Goal: Task Accomplishment & Management: Manage account settings

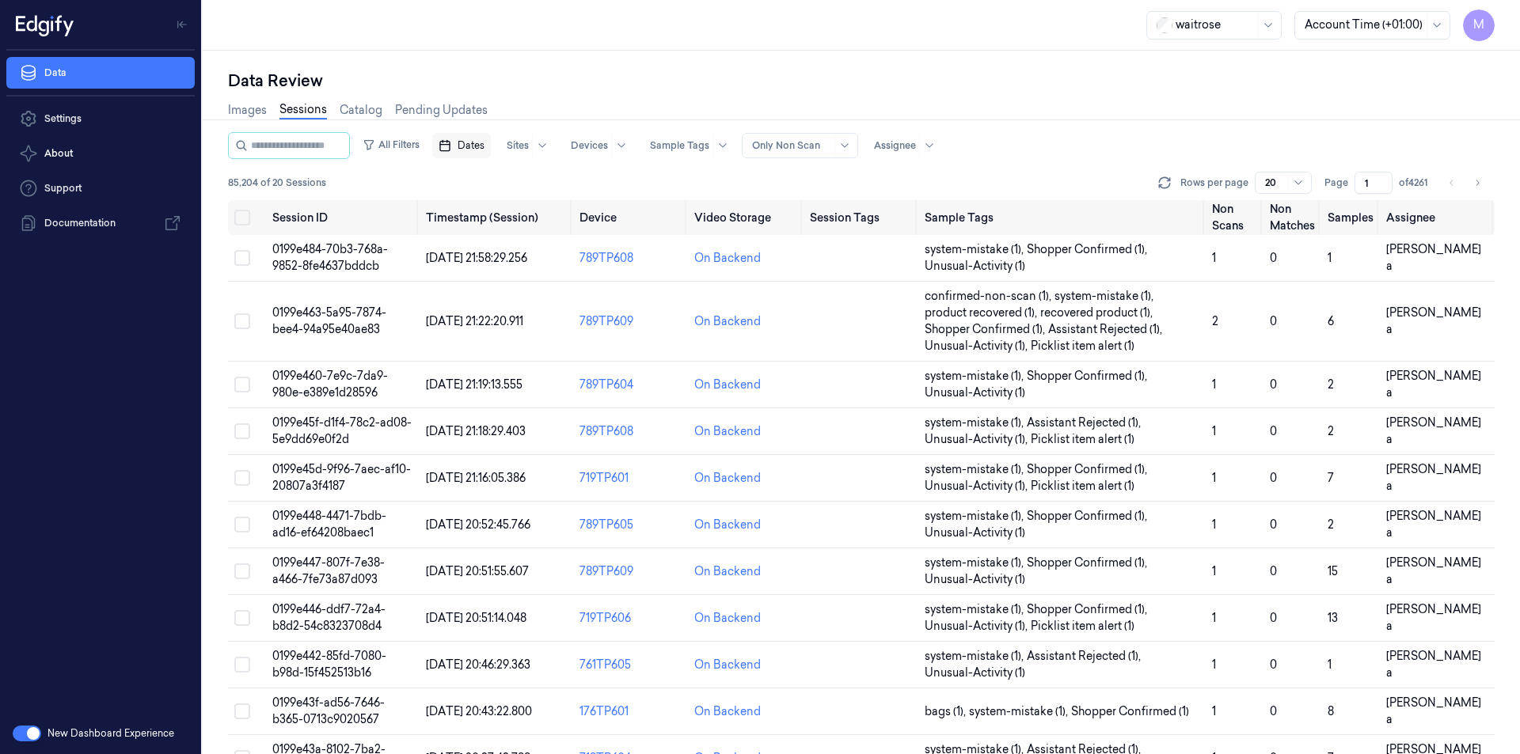
click at [484, 144] on span "Dates" at bounding box center [471, 146] width 27 height 14
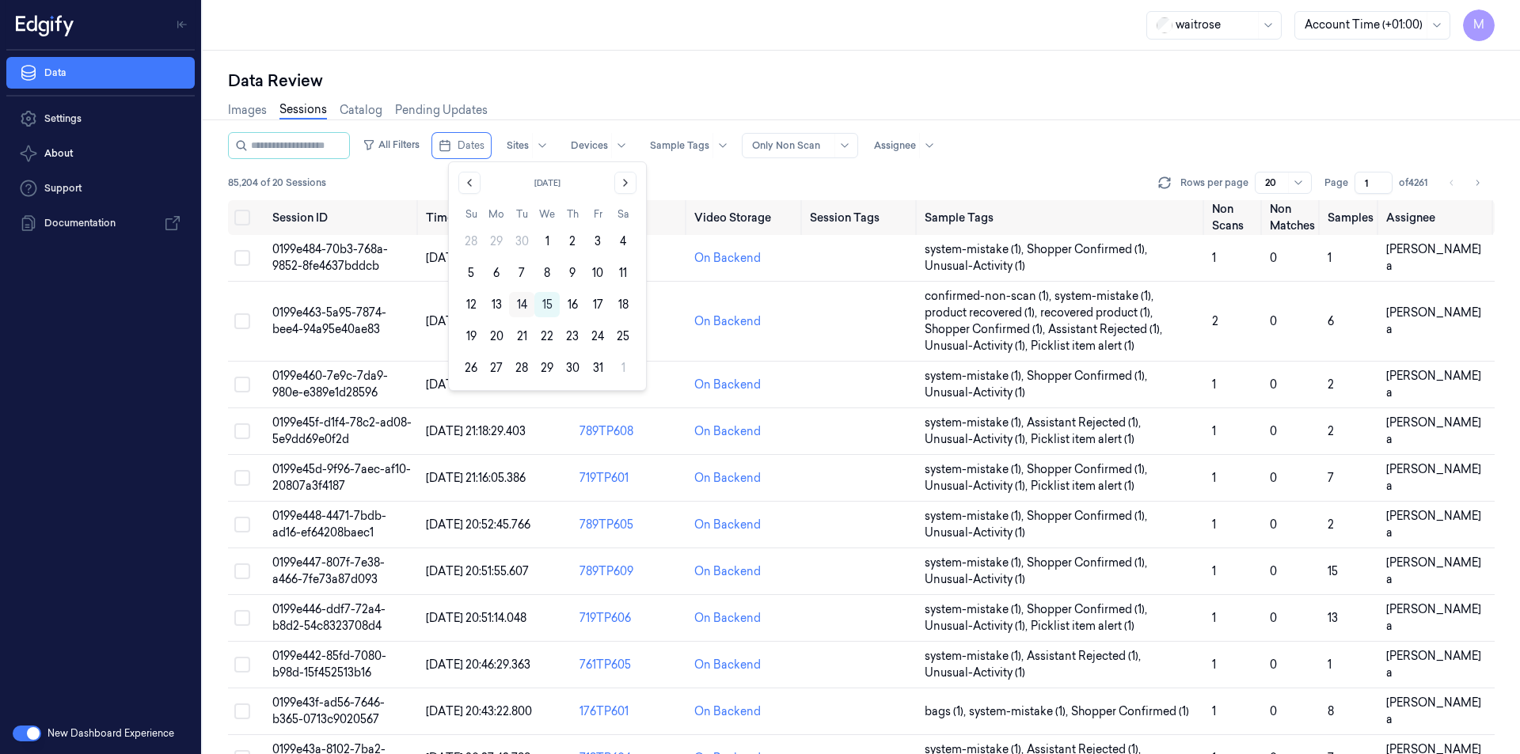
click at [523, 304] on button "14" at bounding box center [521, 304] width 25 height 25
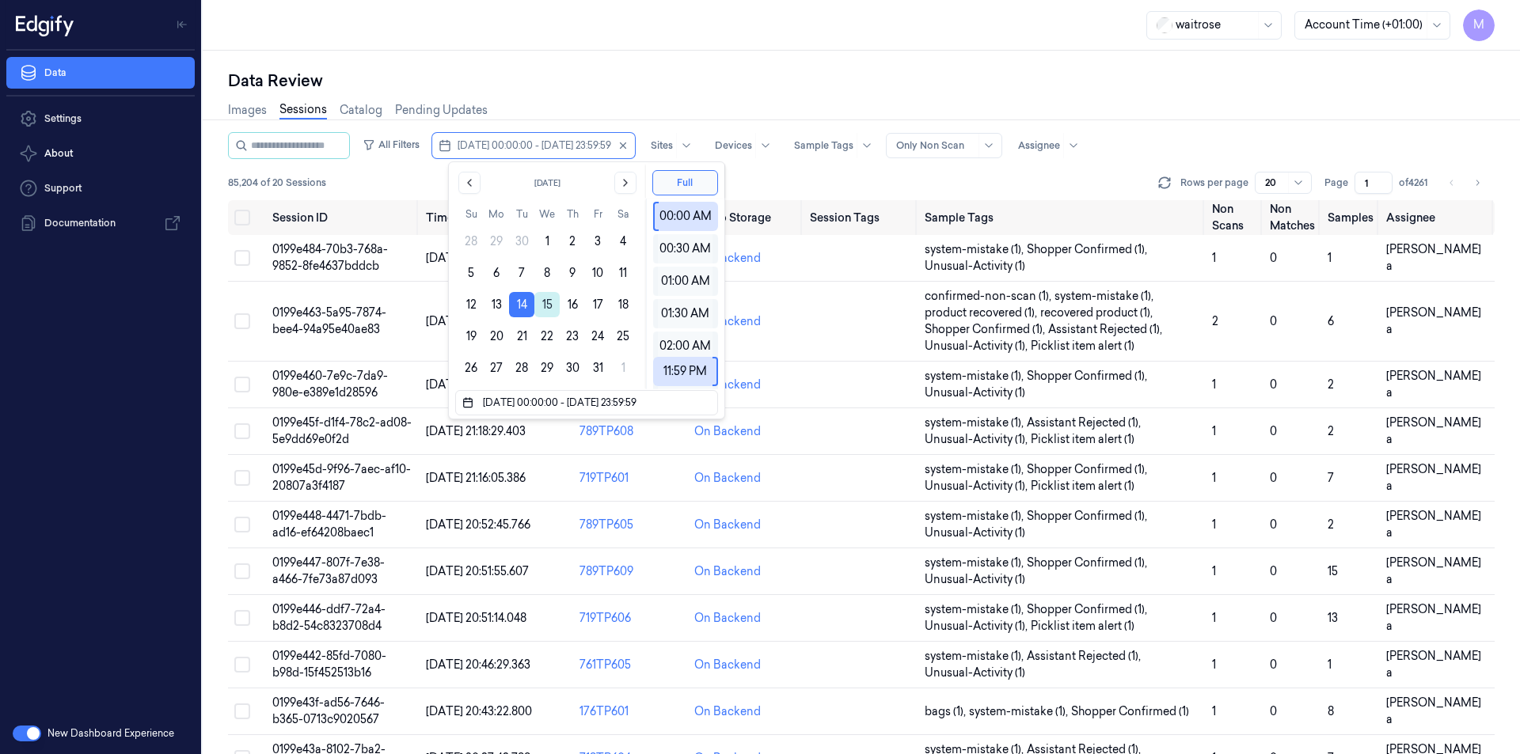
click at [544, 306] on button "15" at bounding box center [546, 304] width 25 height 25
type input "[DATE] 00:00:00 - [DATE] 23:59:59"
click at [588, 74] on div "Data Review" at bounding box center [861, 81] width 1266 height 22
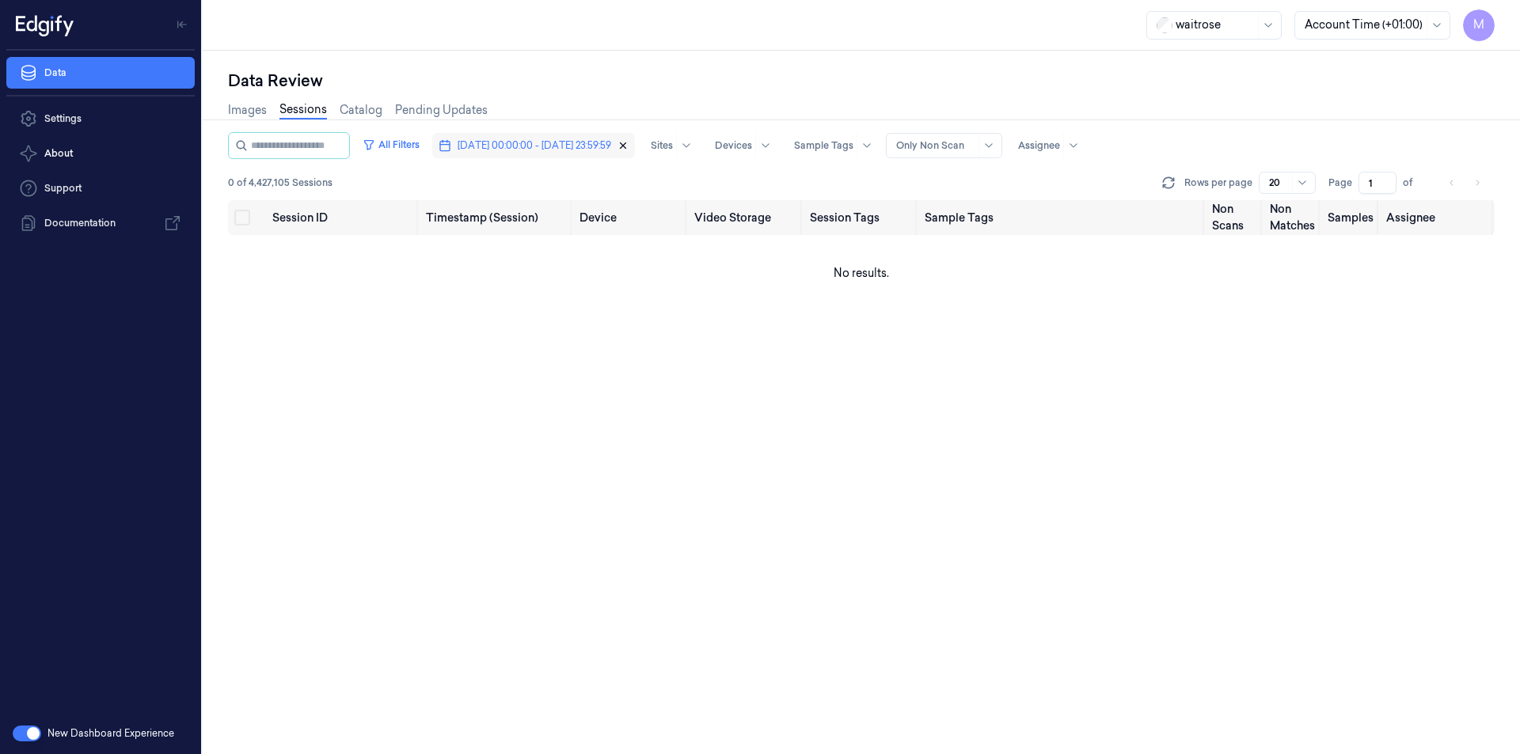
click at [626, 148] on icon "button" at bounding box center [624, 146] width 6 height 6
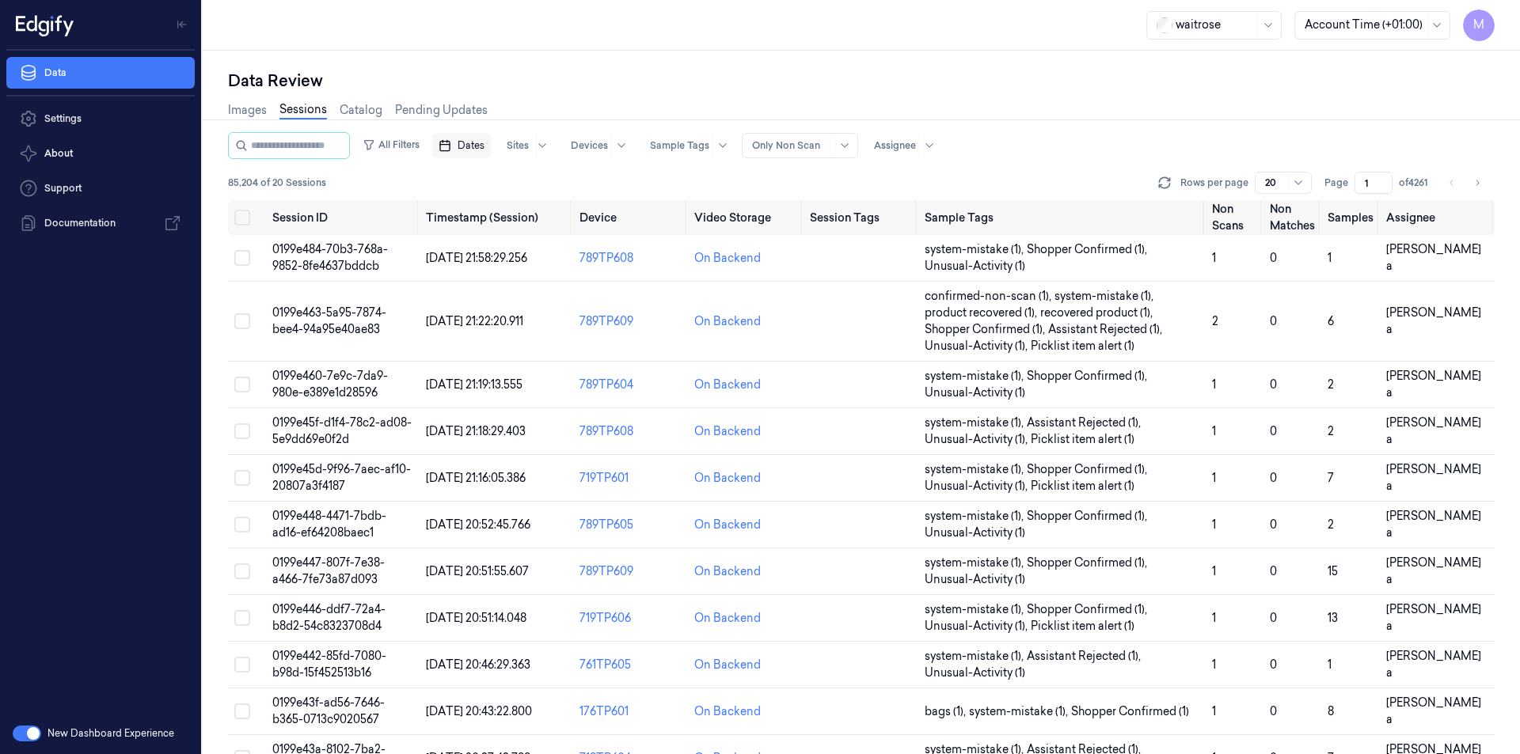
click at [476, 150] on span "Dates" at bounding box center [471, 146] width 27 height 14
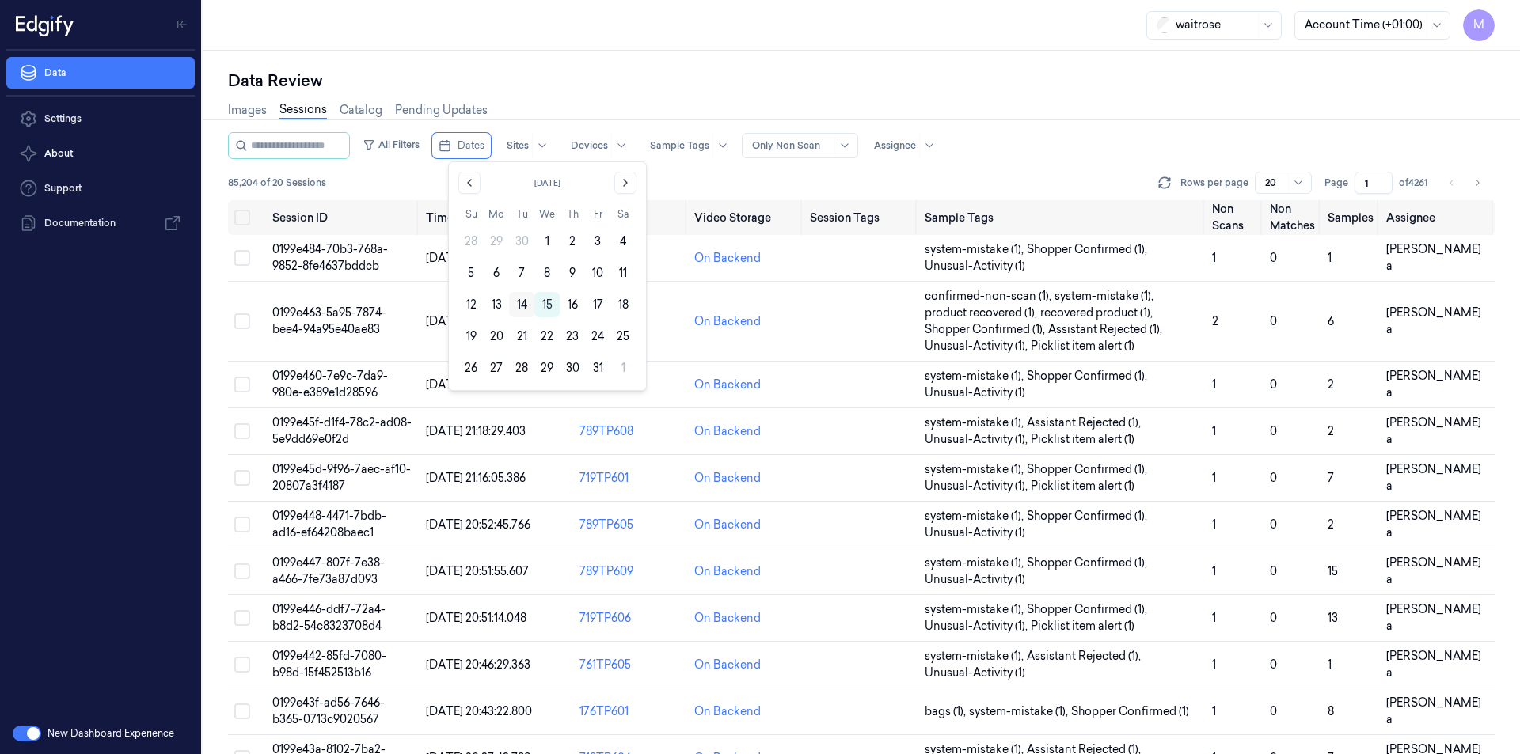
click at [526, 305] on button "14" at bounding box center [521, 304] width 25 height 25
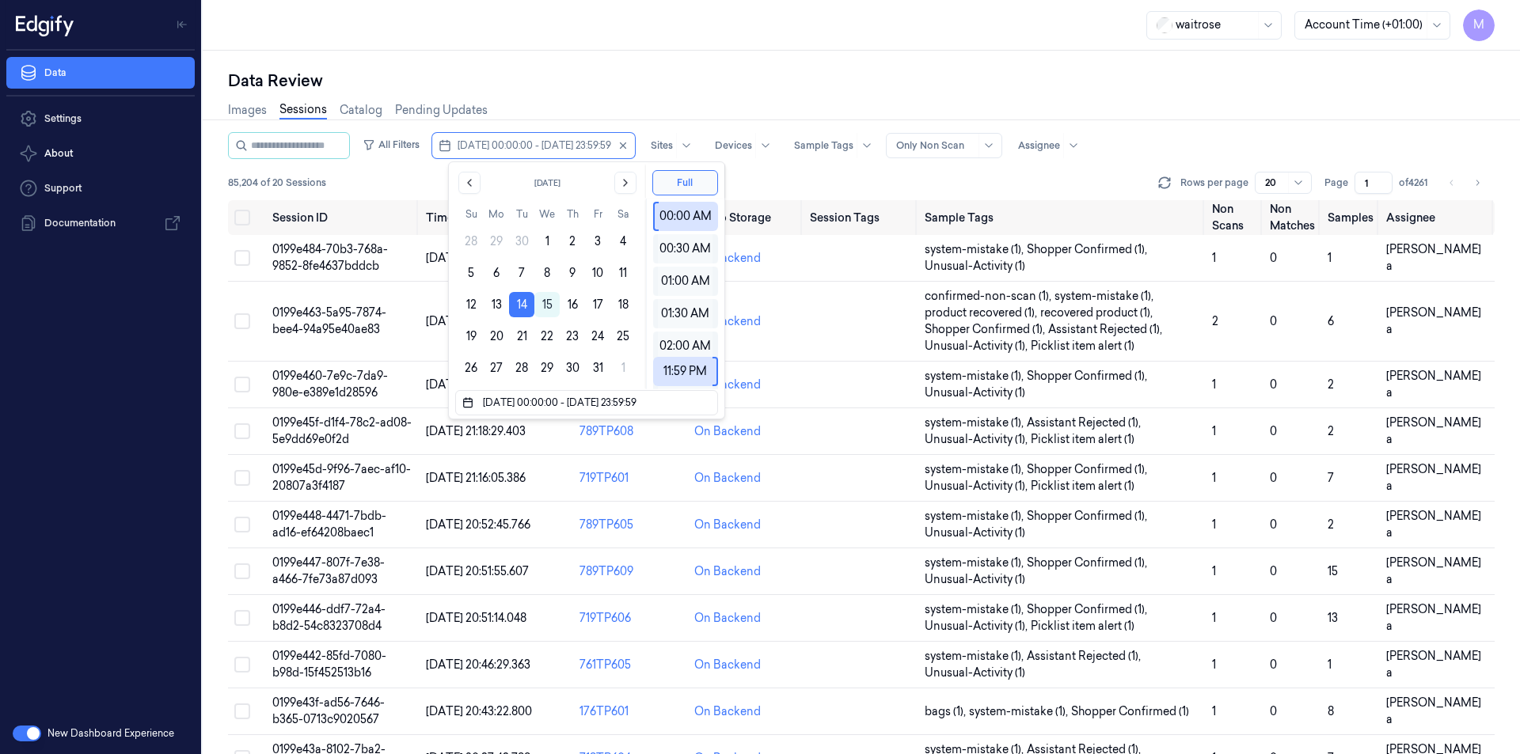
click at [526, 305] on button "14" at bounding box center [521, 304] width 25 height 25
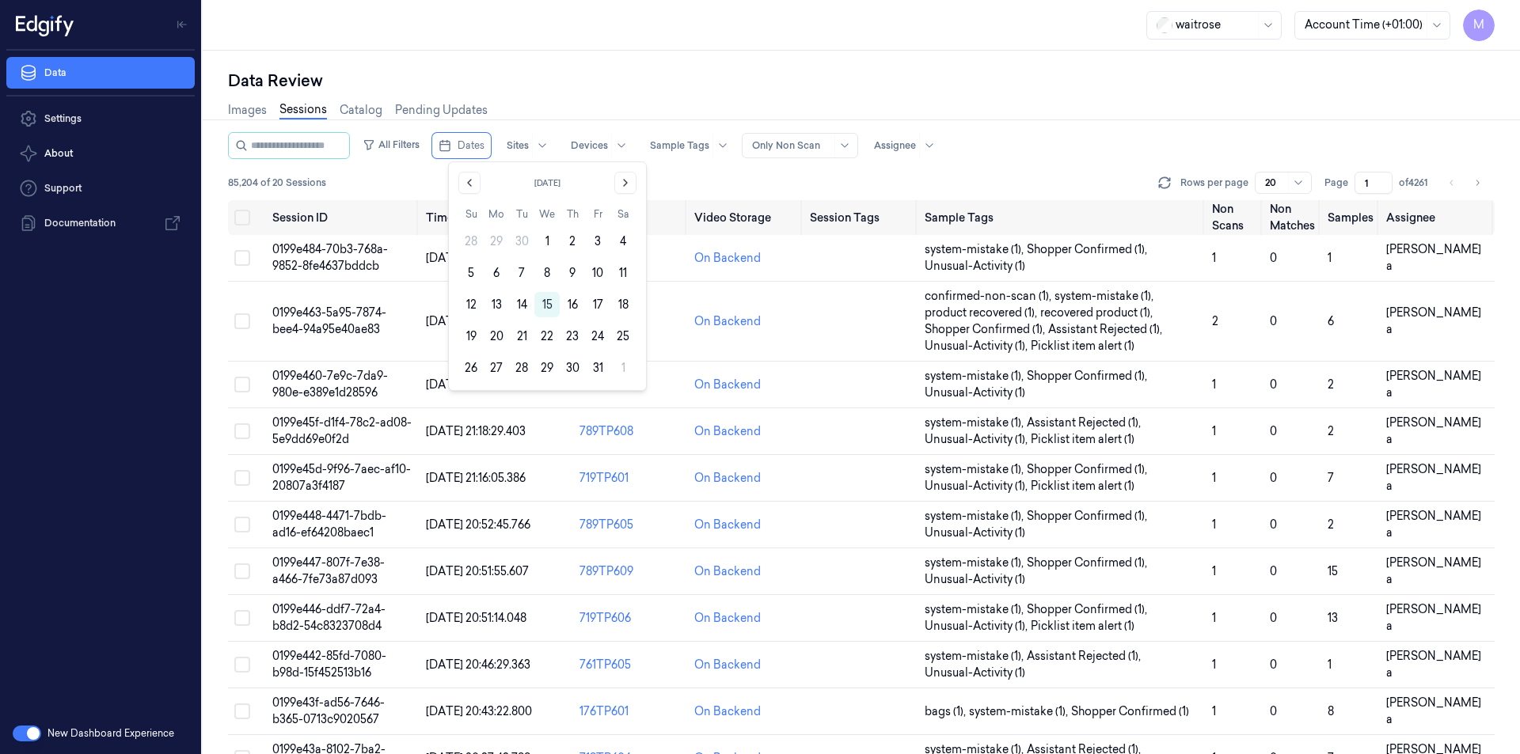
click at [526, 305] on button "14" at bounding box center [521, 304] width 25 height 25
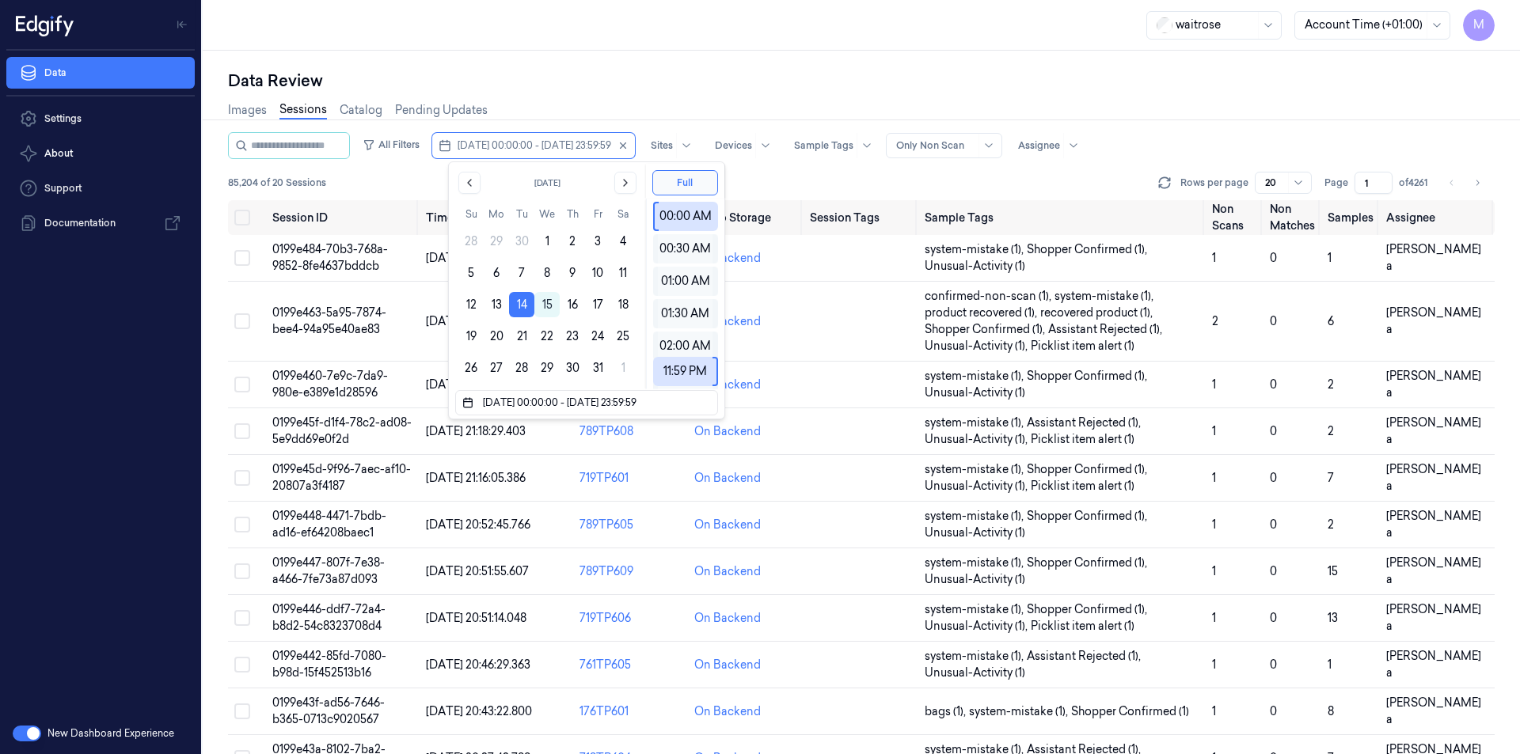
click at [580, 81] on div "Data Review" at bounding box center [861, 81] width 1266 height 22
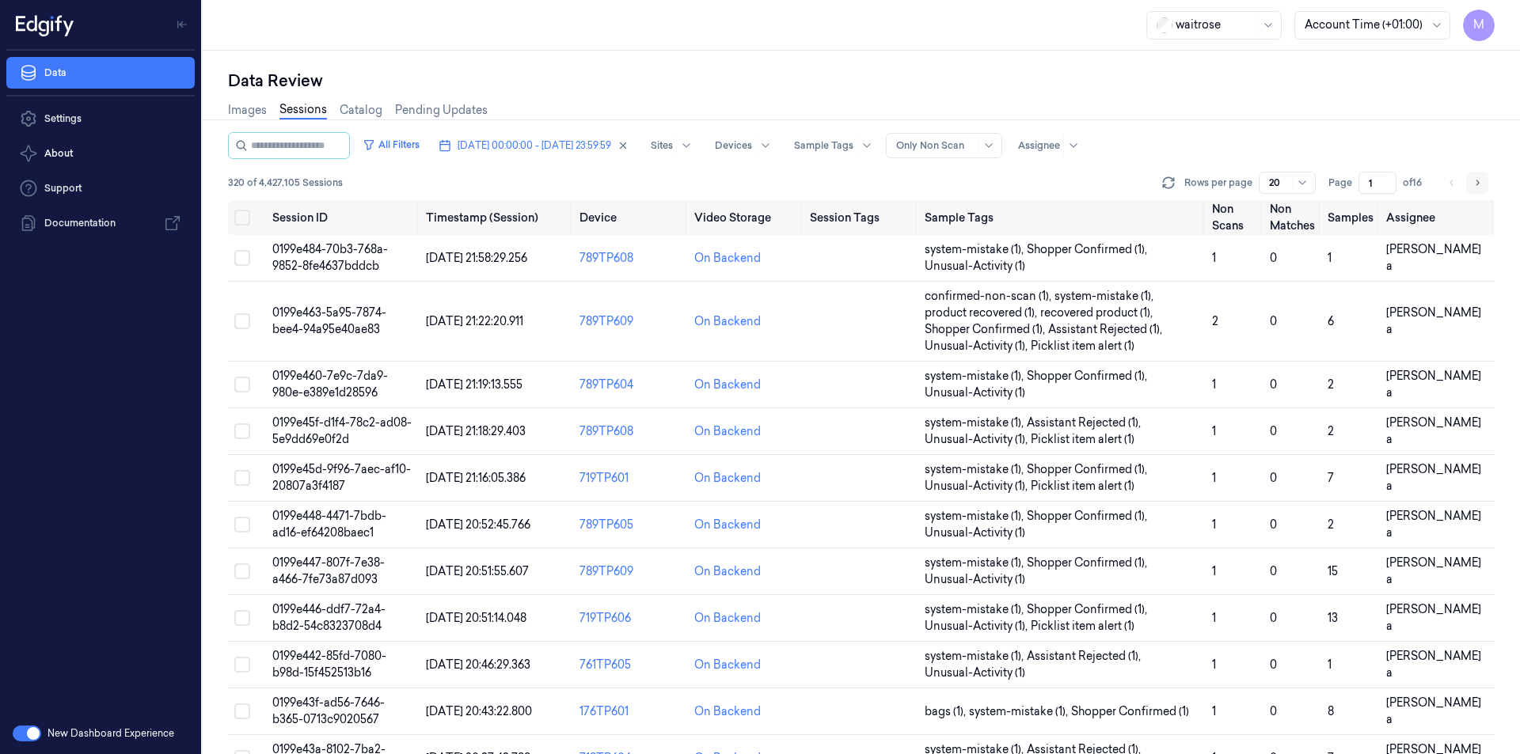
click at [1484, 184] on button "Go to next page" at bounding box center [1477, 183] width 22 height 22
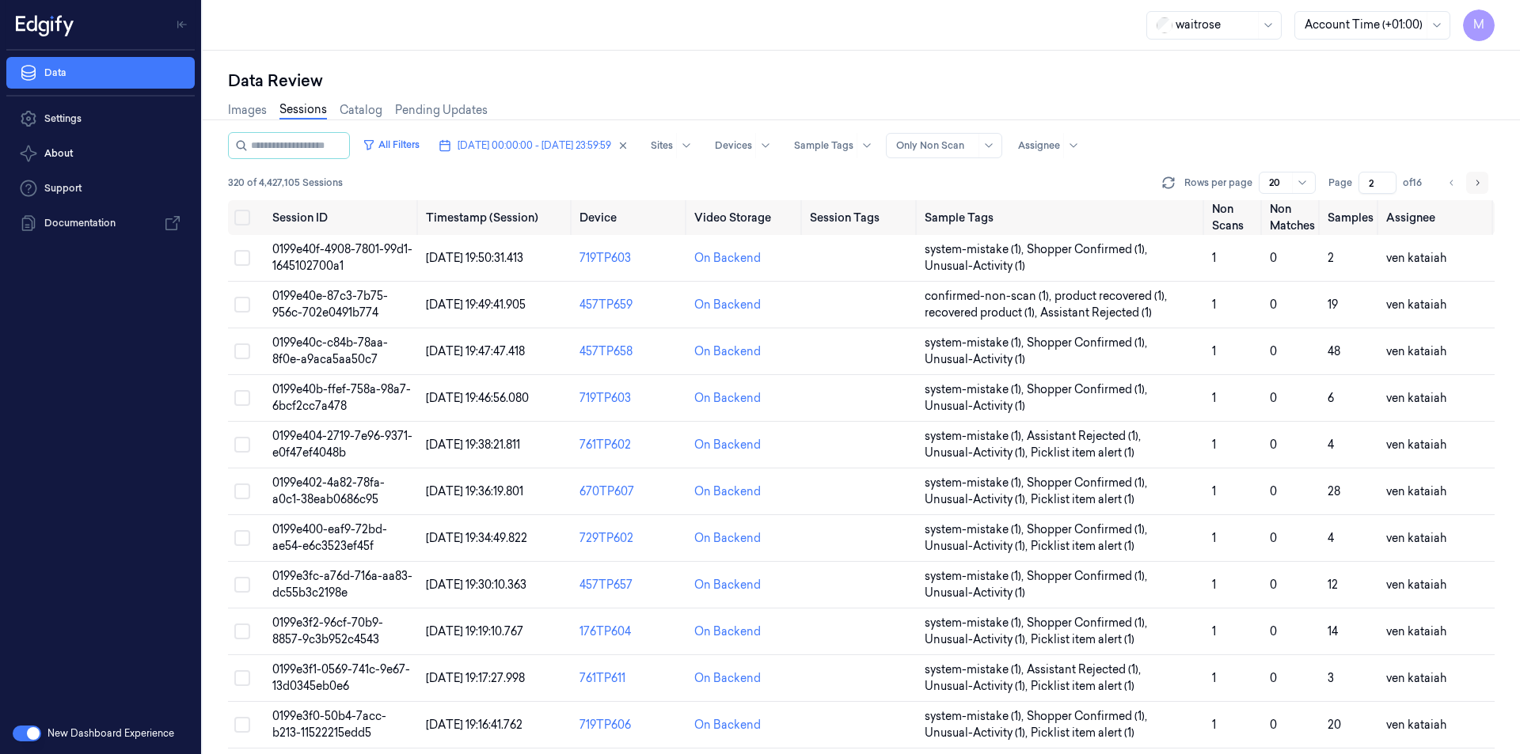
click at [1484, 184] on button "Go to next page" at bounding box center [1477, 183] width 22 height 22
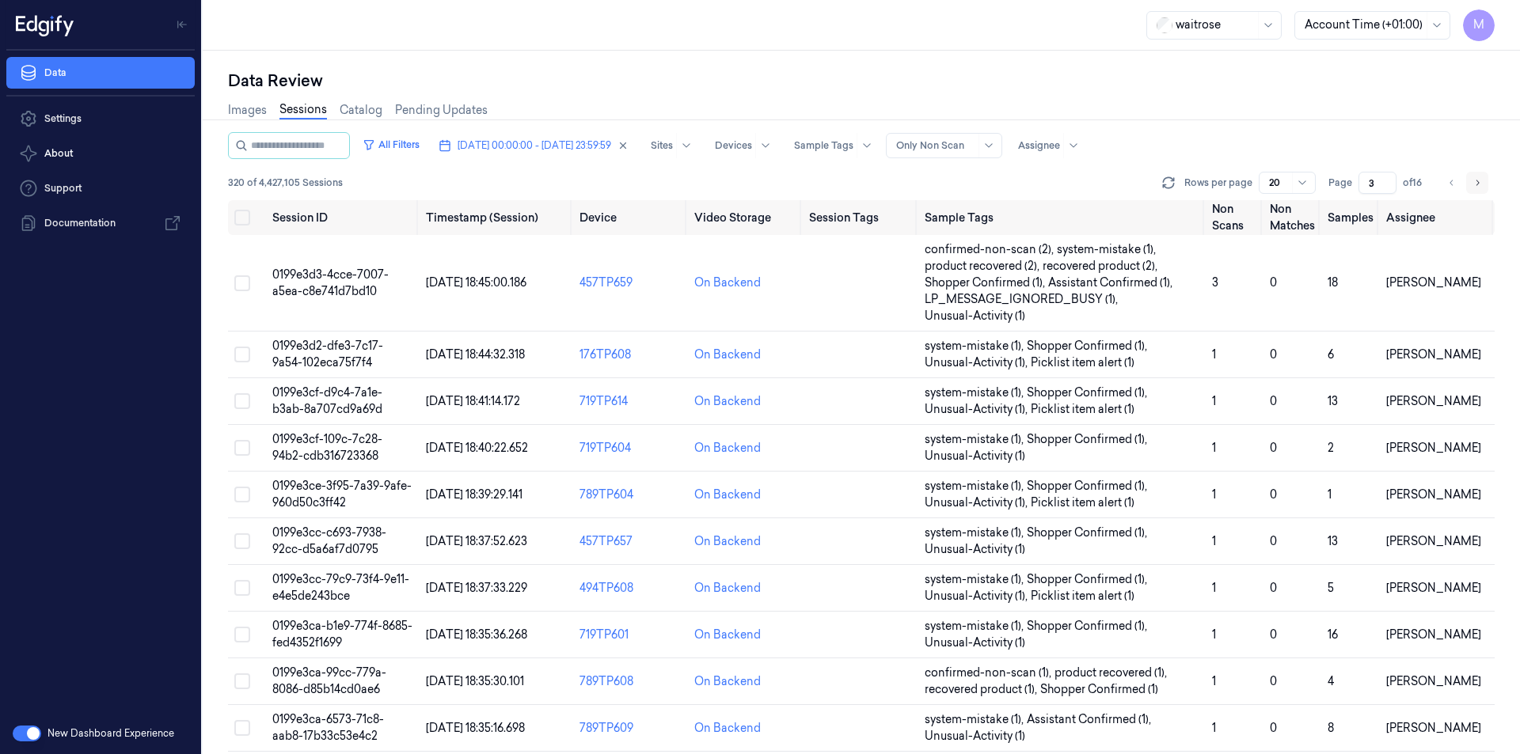
click at [1484, 184] on button "Go to next page" at bounding box center [1477, 183] width 22 height 22
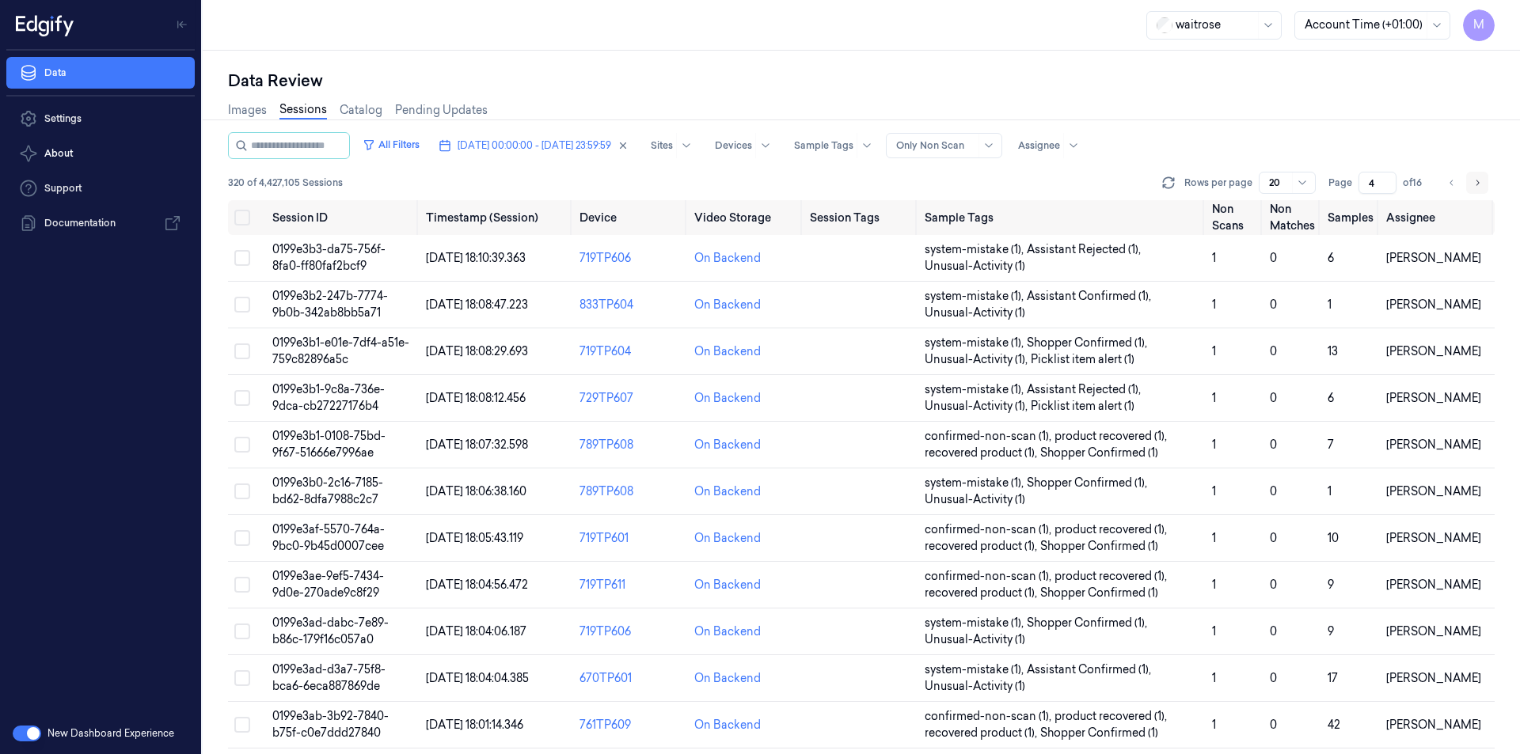
click at [1484, 184] on button "Go to next page" at bounding box center [1477, 183] width 22 height 22
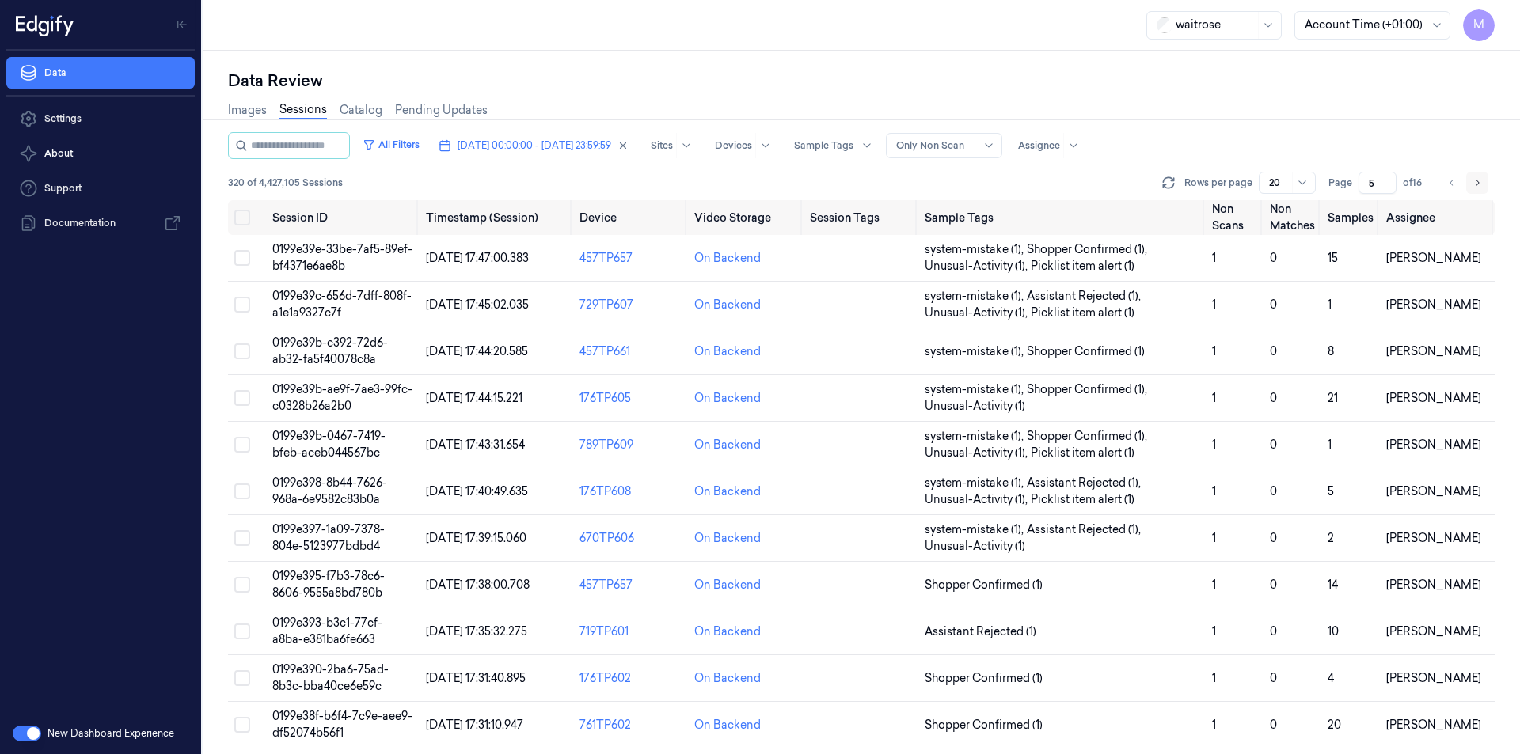
click at [1484, 184] on button "Go to next page" at bounding box center [1477, 183] width 22 height 22
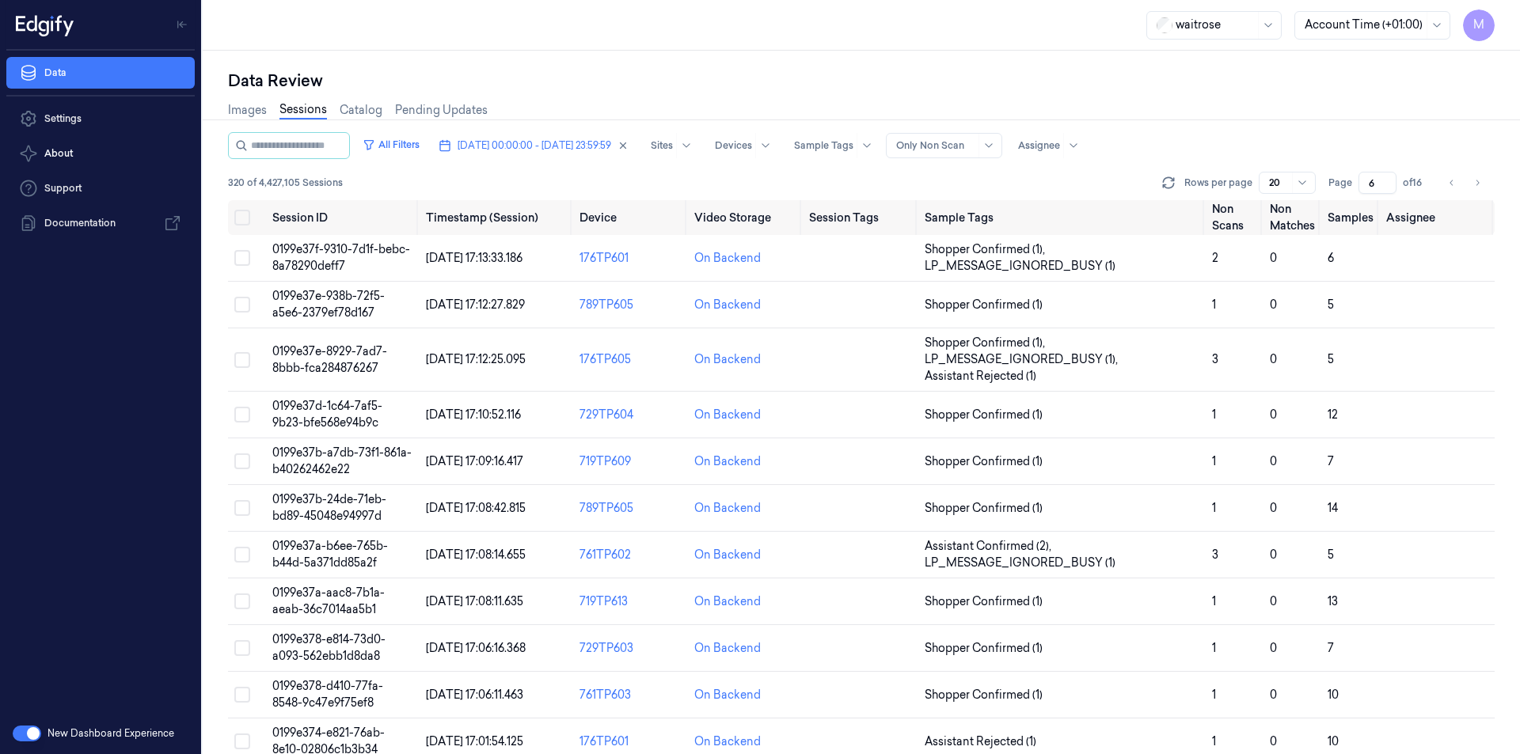
click at [1165, 71] on div "Data Review" at bounding box center [861, 81] width 1266 height 22
click at [709, 44] on div "waitrose Account Time (+01:00) M" at bounding box center [861, 25] width 1317 height 51
click at [1449, 184] on icon "Go to previous page" at bounding box center [1451, 183] width 9 height 13
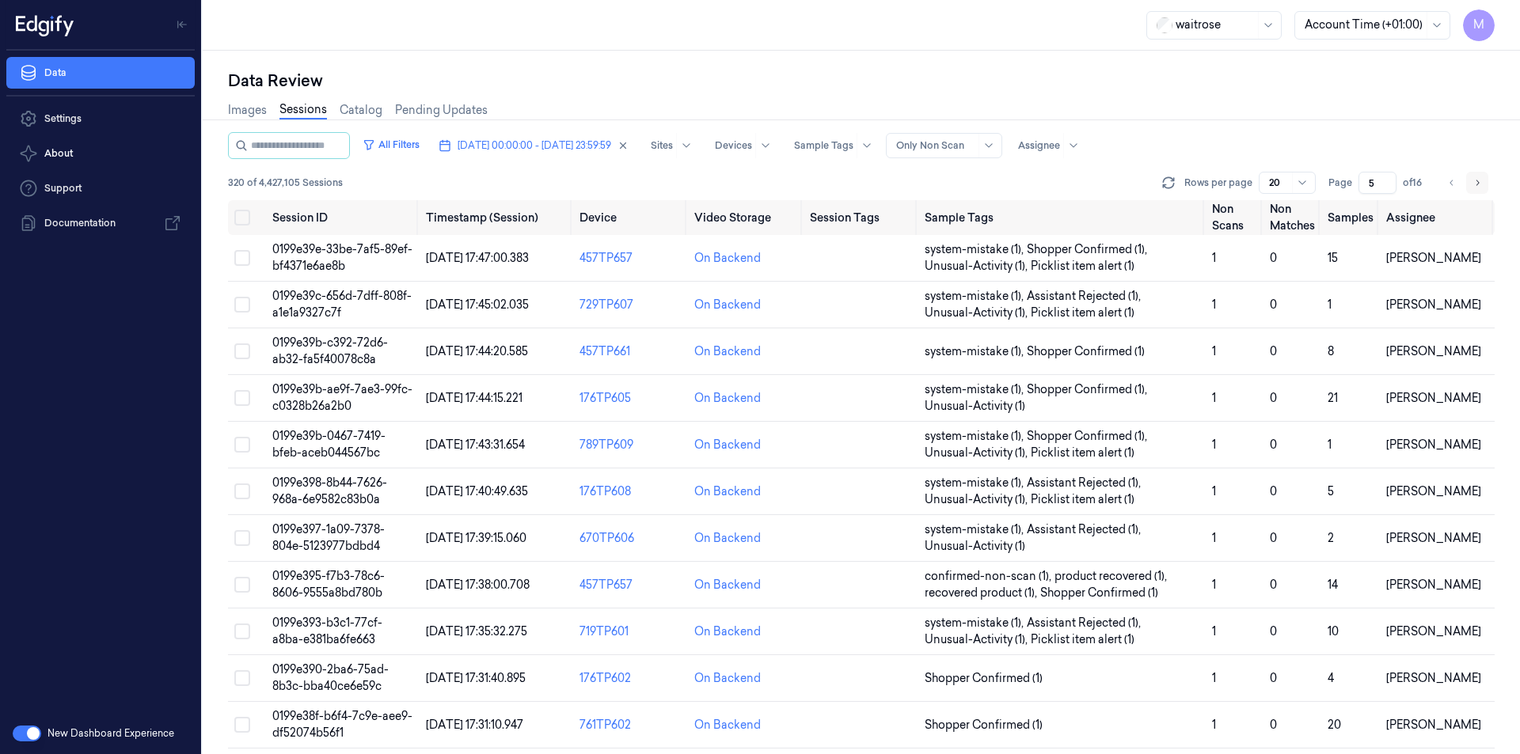
click at [1479, 188] on icon "Go to next page" at bounding box center [1476, 183] width 9 height 13
type input "6"
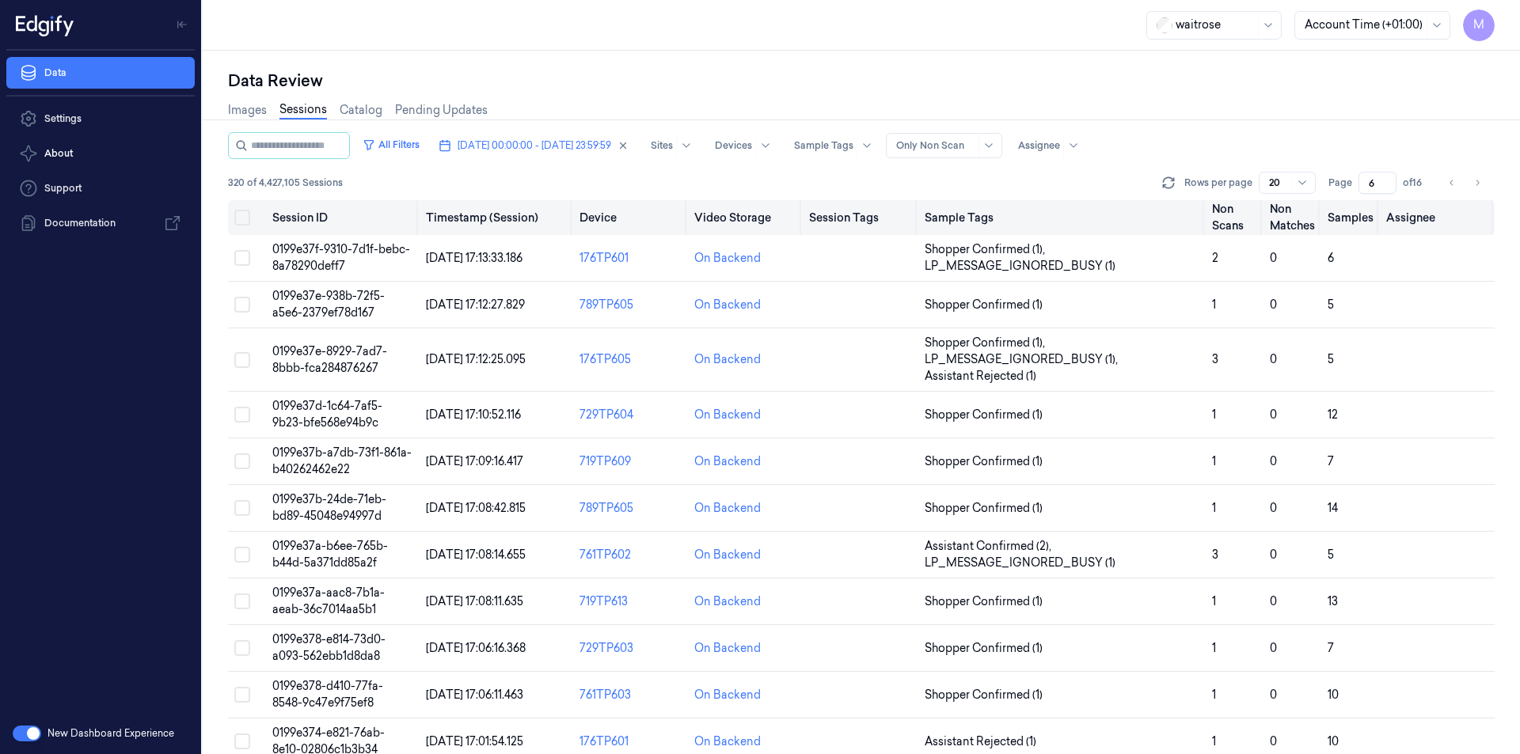
click at [242, 218] on button "Select all" at bounding box center [242, 218] width 16 height 16
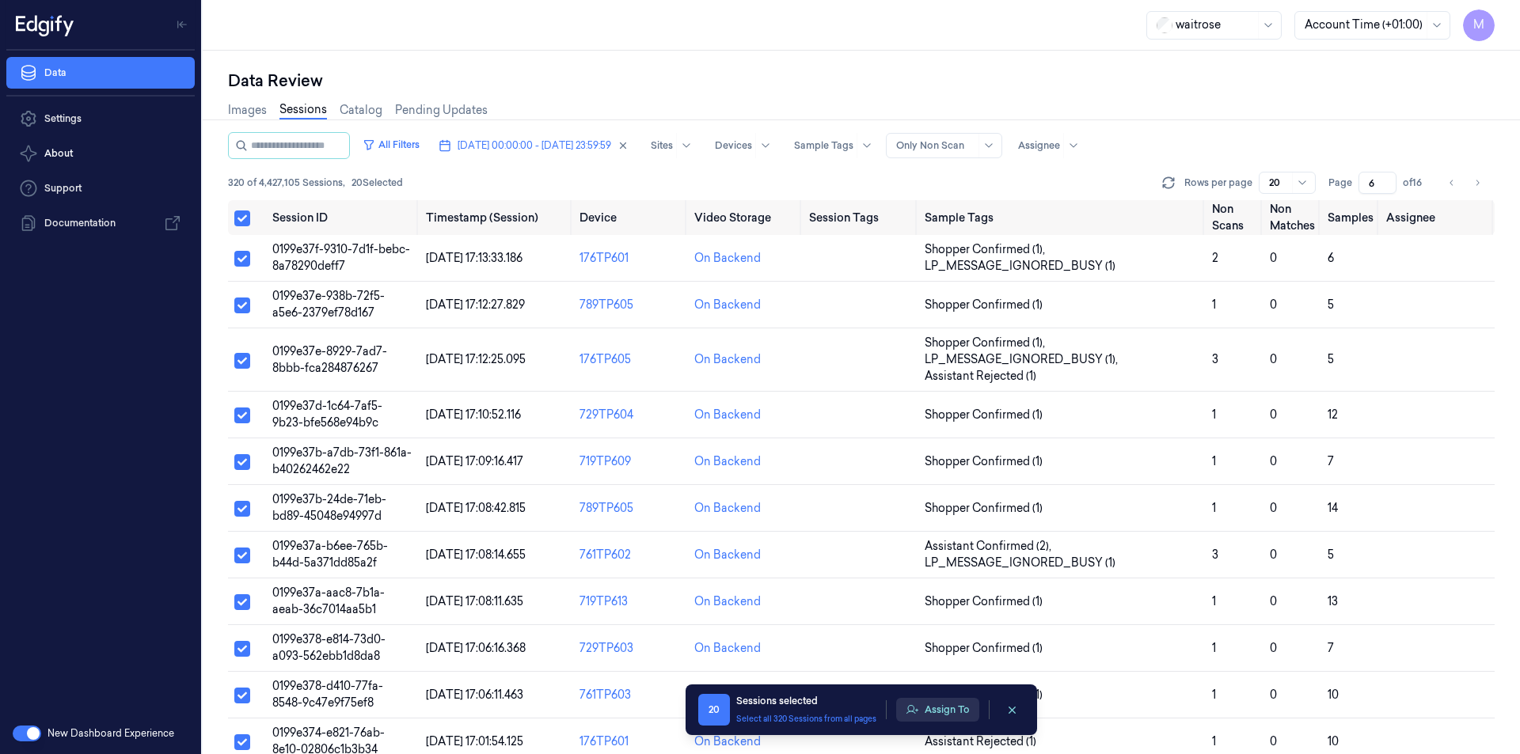
click at [937, 713] on button "Assign To" at bounding box center [937, 710] width 83 height 24
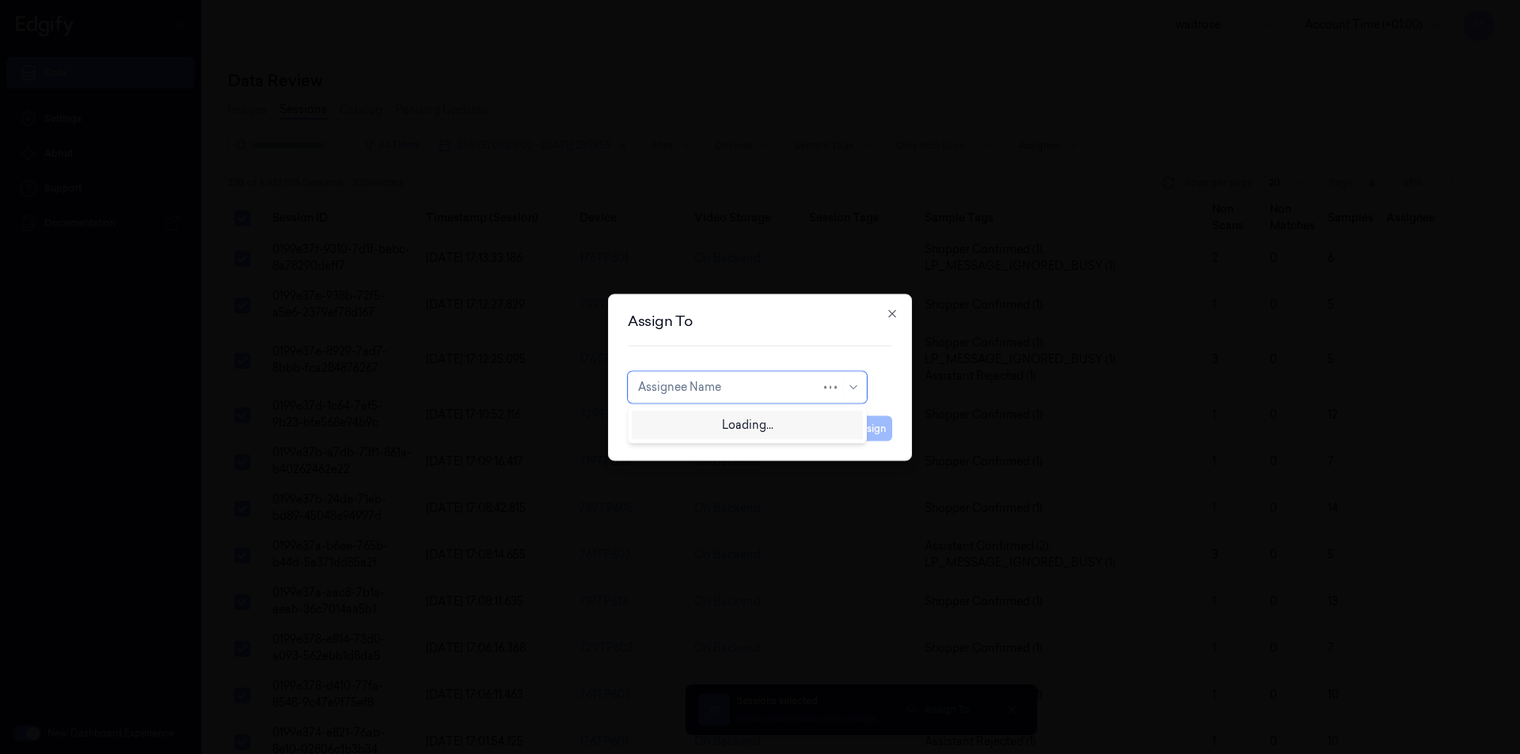
click at [794, 382] on div at bounding box center [729, 387] width 183 height 17
type input "CH"
click at [677, 450] on div "[PERSON_NAME] a" at bounding box center [690, 449] width 104 height 17
click at [871, 435] on button "Assign" at bounding box center [871, 428] width 44 height 25
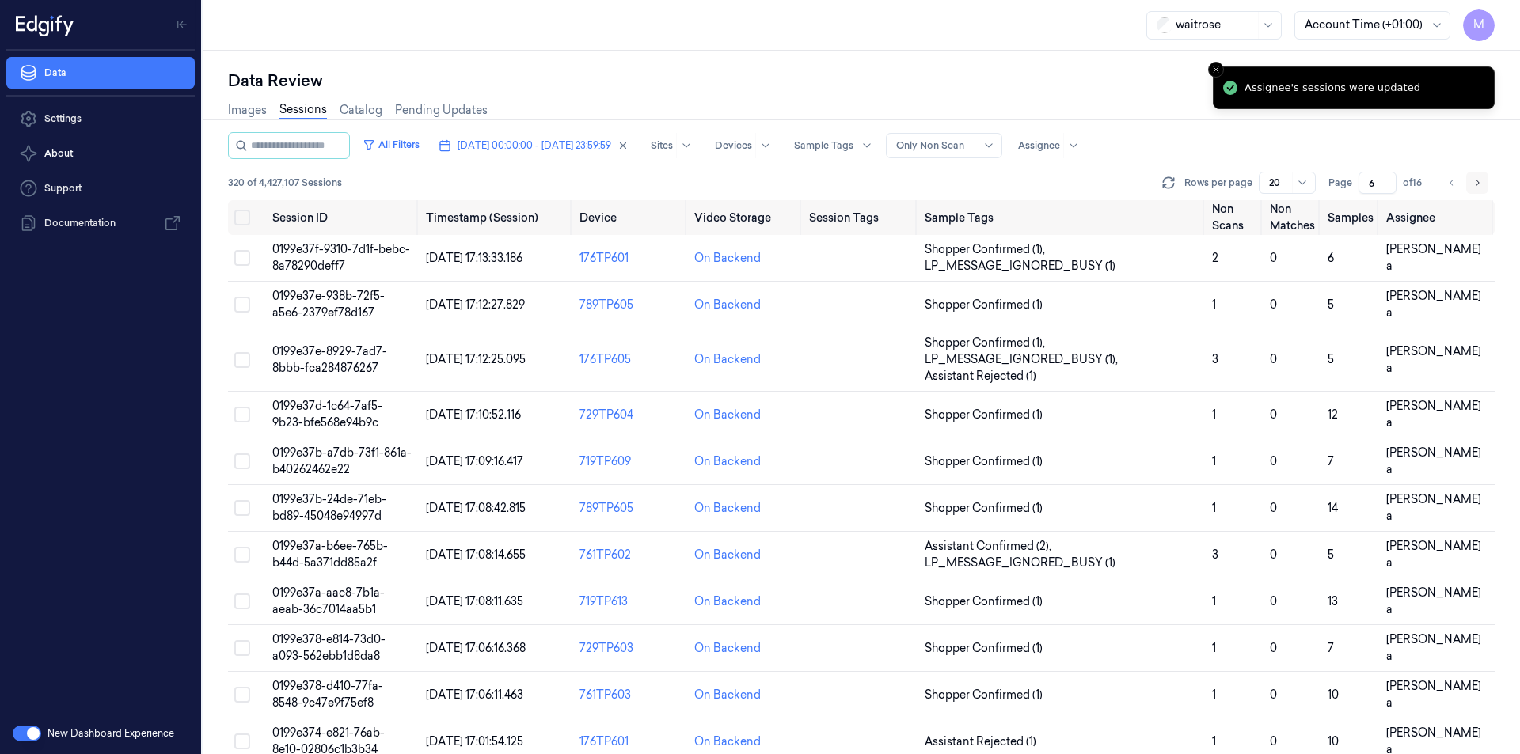
click at [1480, 188] on icon "Go to next page" at bounding box center [1476, 183] width 9 height 13
type input "7"
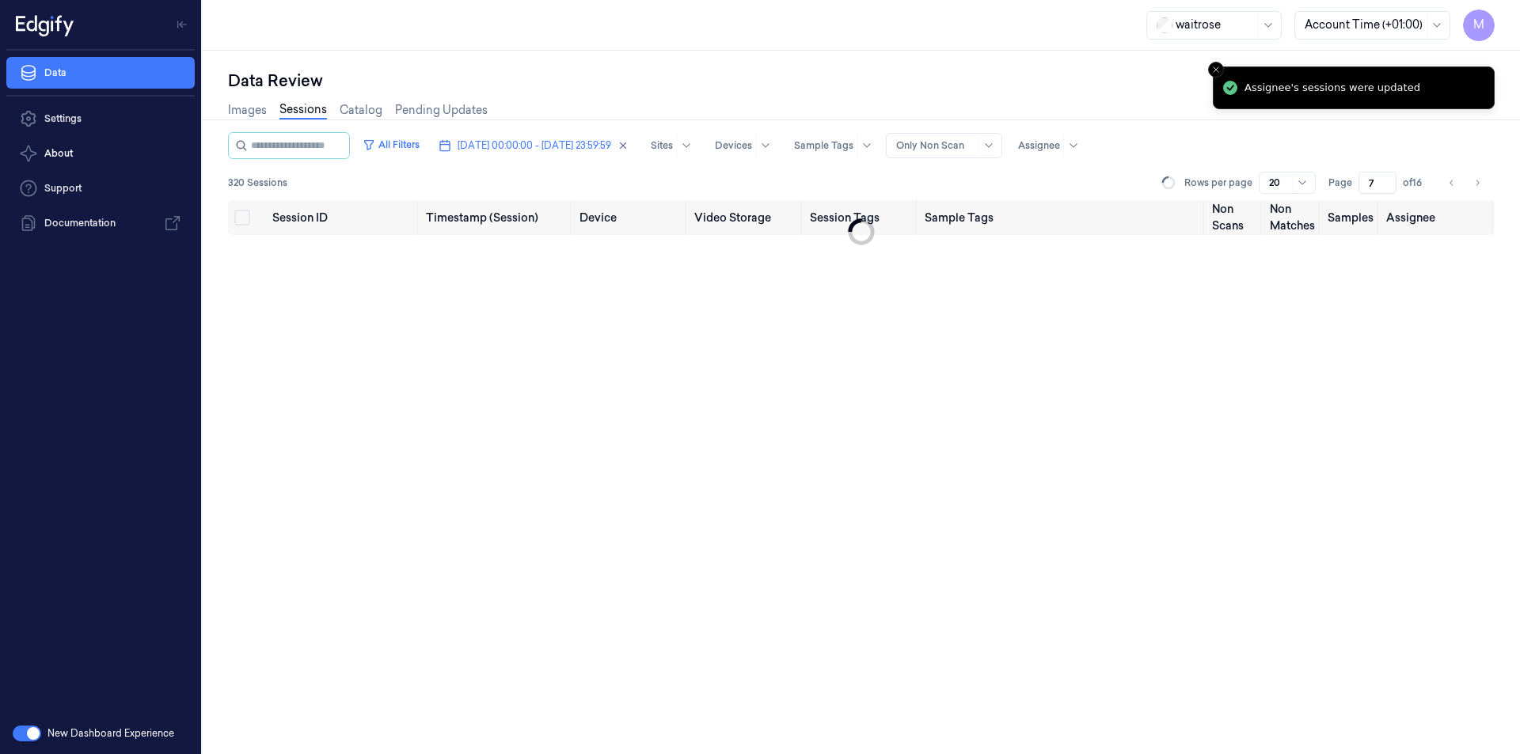
click at [965, 96] on div "Images Sessions Catalog Pending Updates" at bounding box center [861, 112] width 1266 height 40
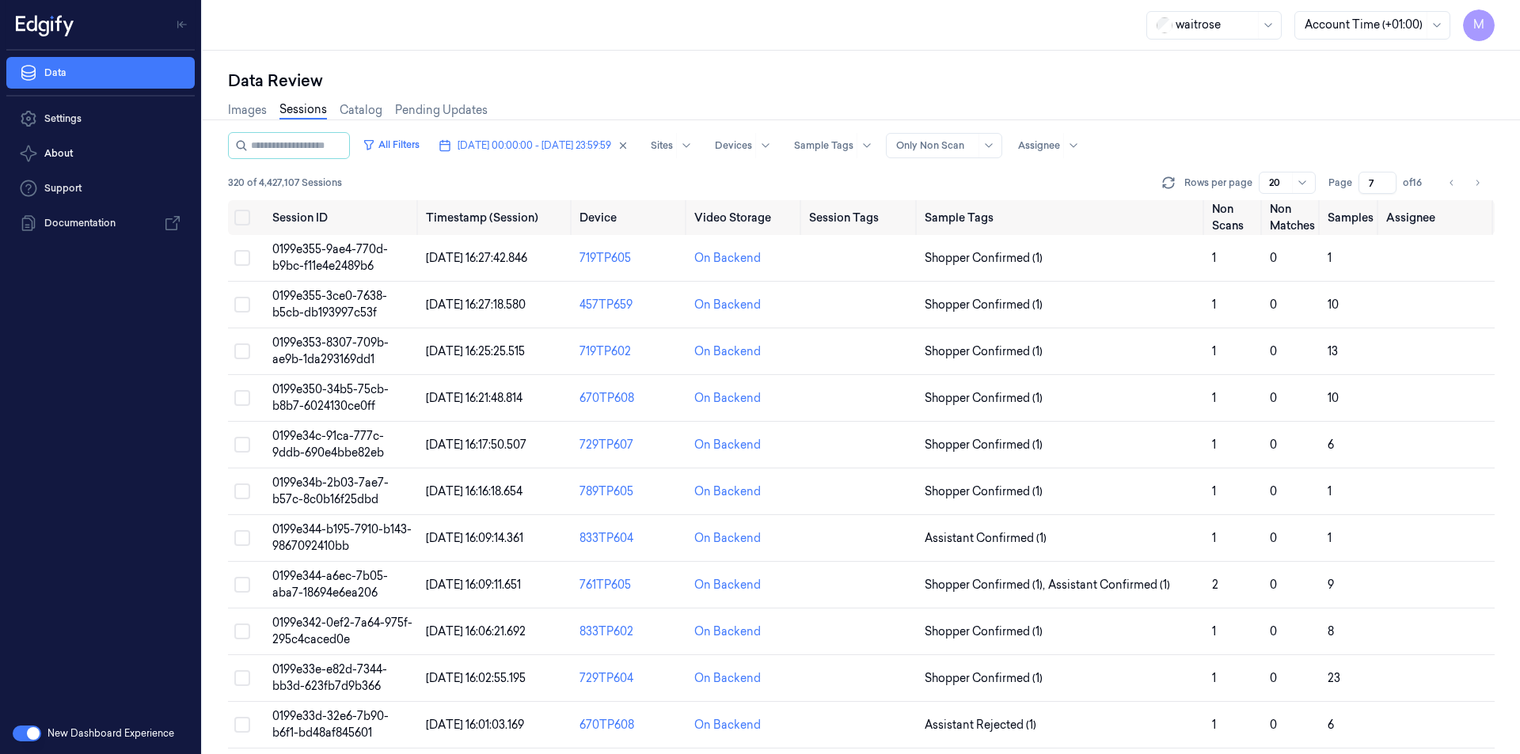
drag, startPoint x: 1373, startPoint y: 109, endPoint x: 1363, endPoint y: 108, distance: 9.5
click at [1373, 109] on div "Images Sessions Catalog Pending Updates" at bounding box center [861, 112] width 1266 height 40
click at [241, 220] on button "Select all" at bounding box center [242, 218] width 16 height 16
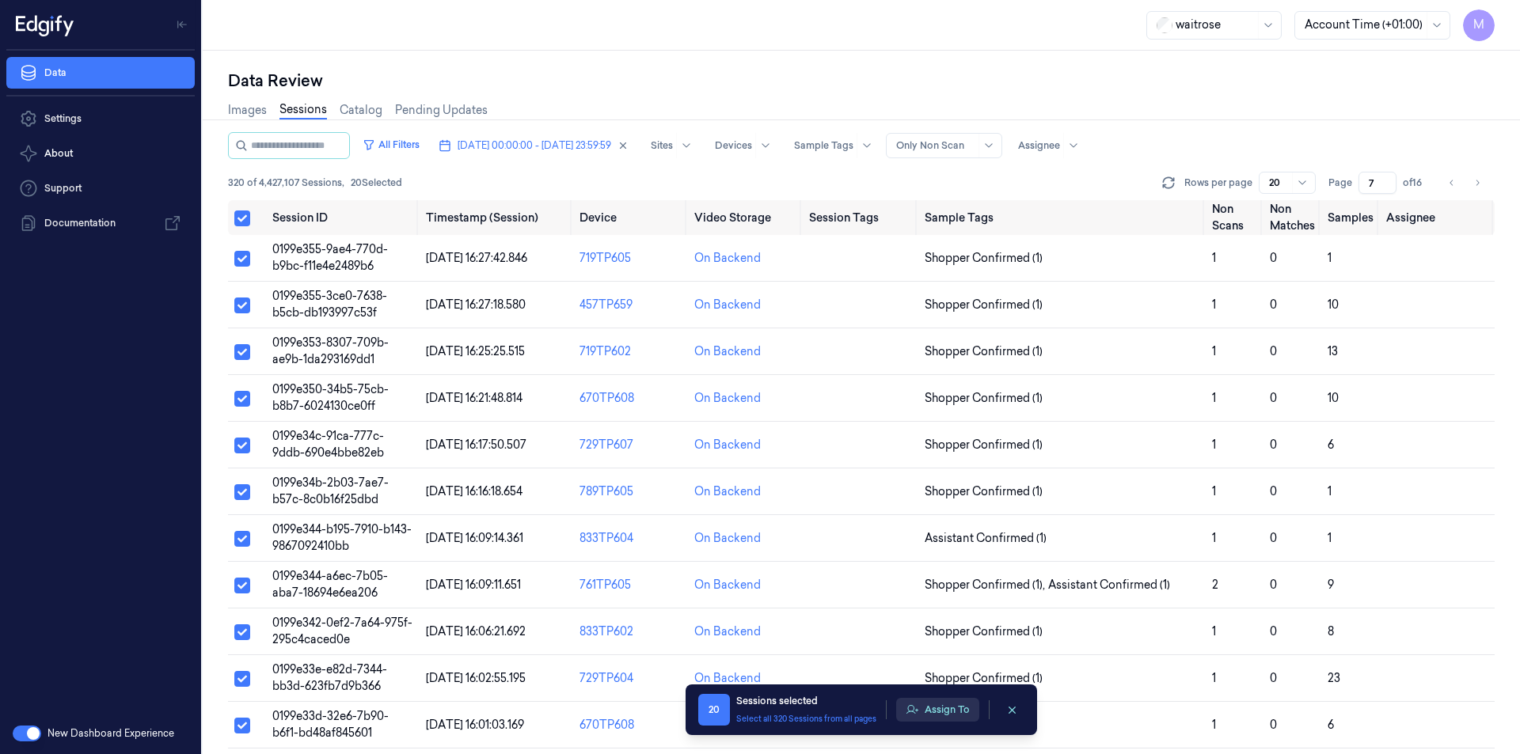
click at [960, 701] on button "Assign To" at bounding box center [937, 710] width 83 height 24
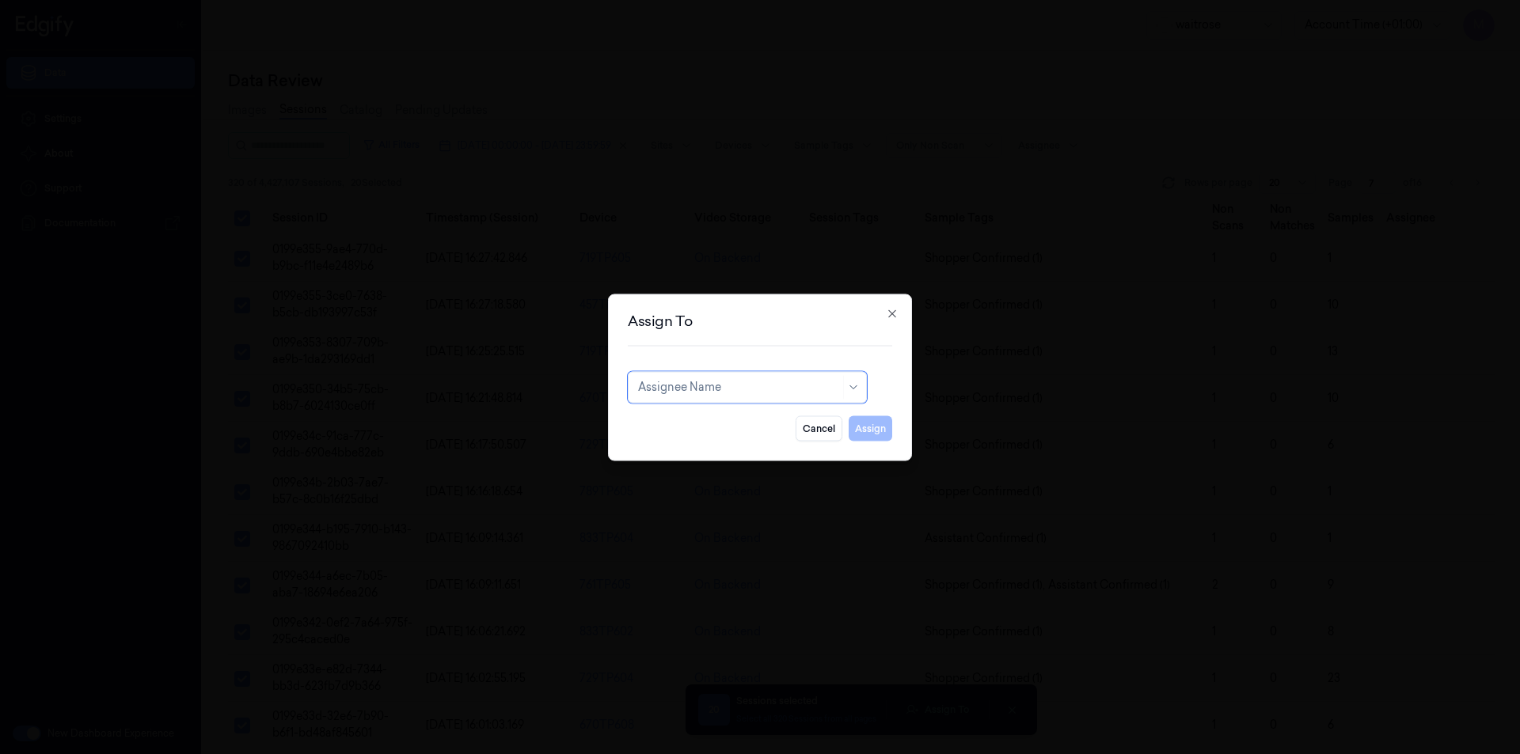
click at [679, 385] on div at bounding box center [739, 387] width 202 height 17
type input "RO"
click at [685, 423] on div "[PERSON_NAME]" at bounding box center [685, 423] width 95 height 17
click at [884, 438] on button "Assign" at bounding box center [871, 428] width 44 height 25
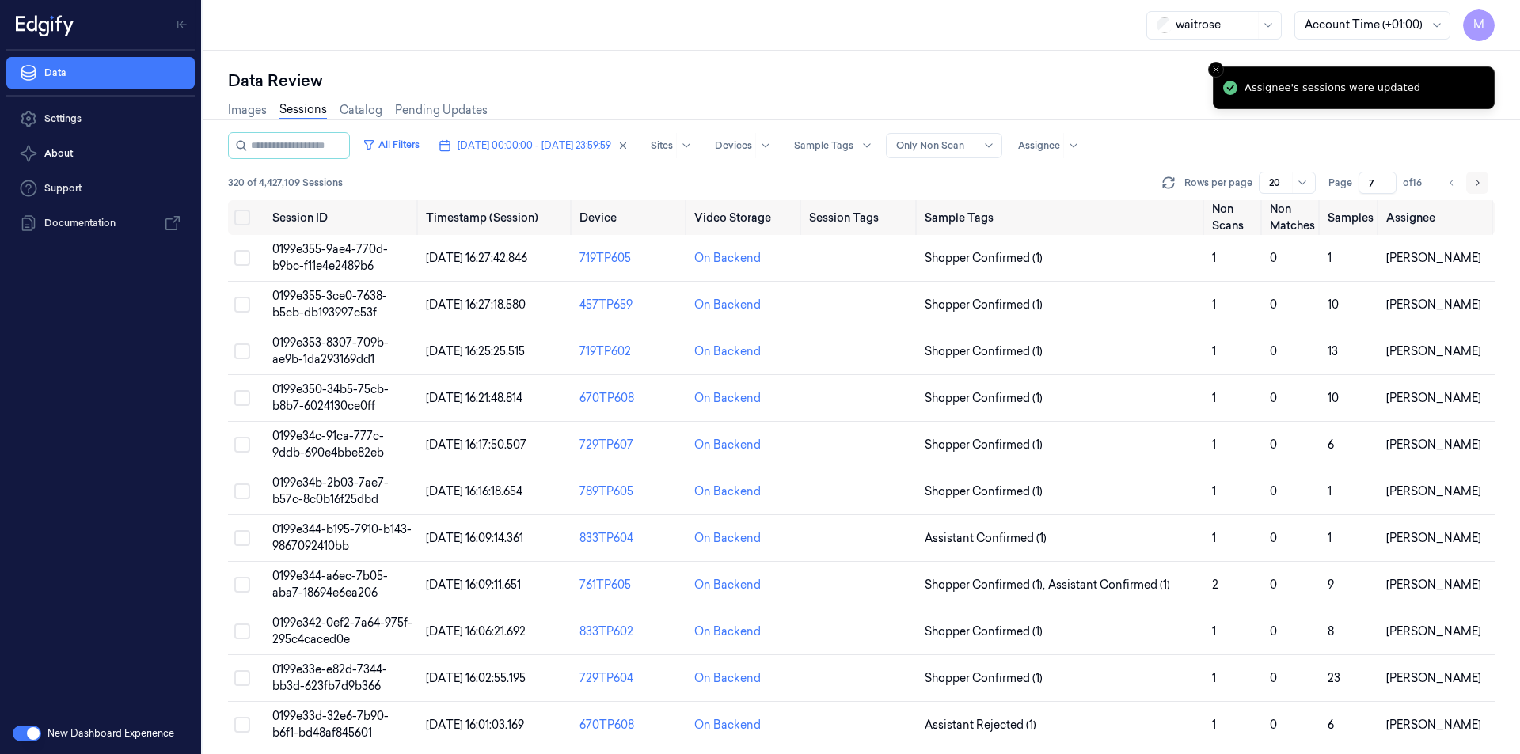
click at [1476, 184] on icon "Go to next page" at bounding box center [1476, 183] width 9 height 13
type input "8"
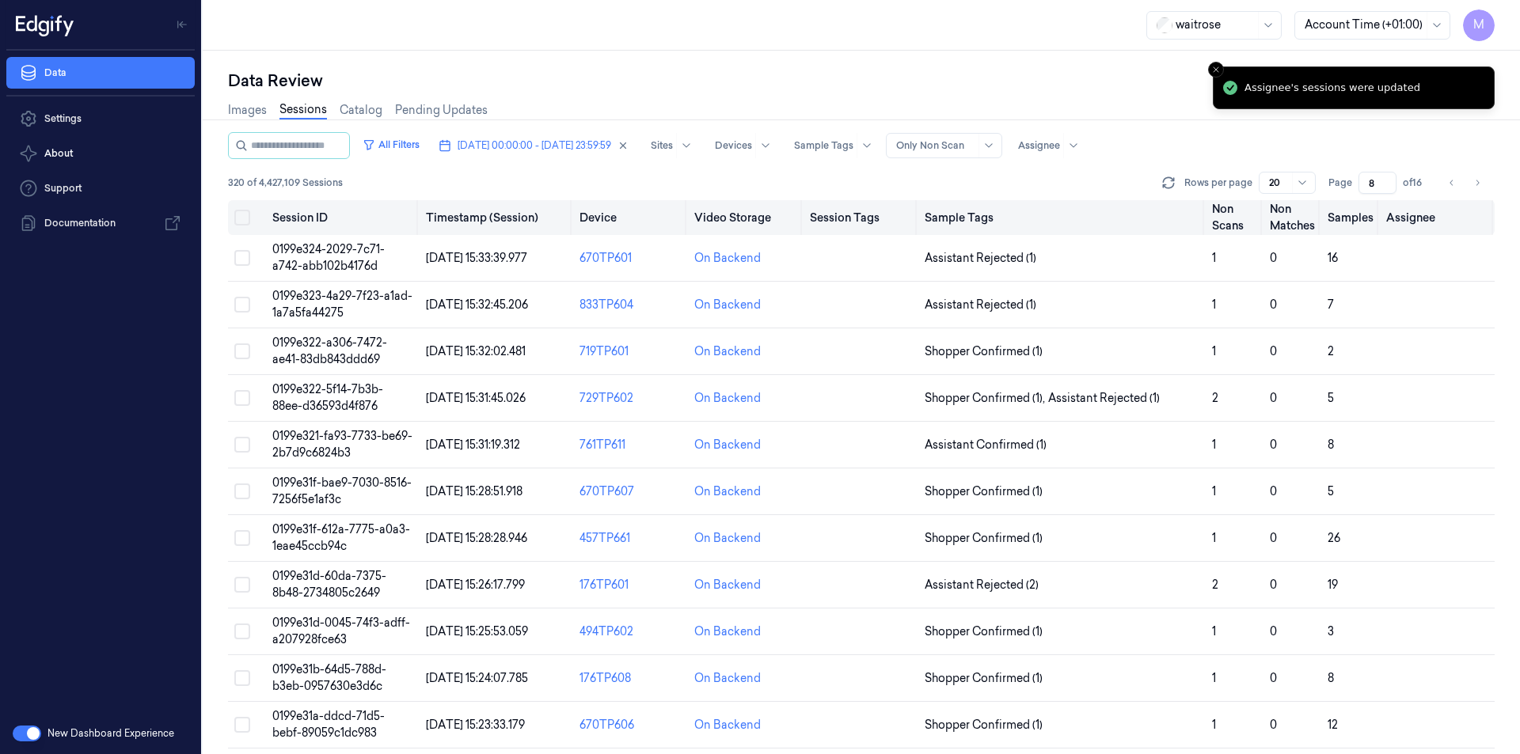
click at [242, 217] on button "Select all" at bounding box center [242, 218] width 16 height 16
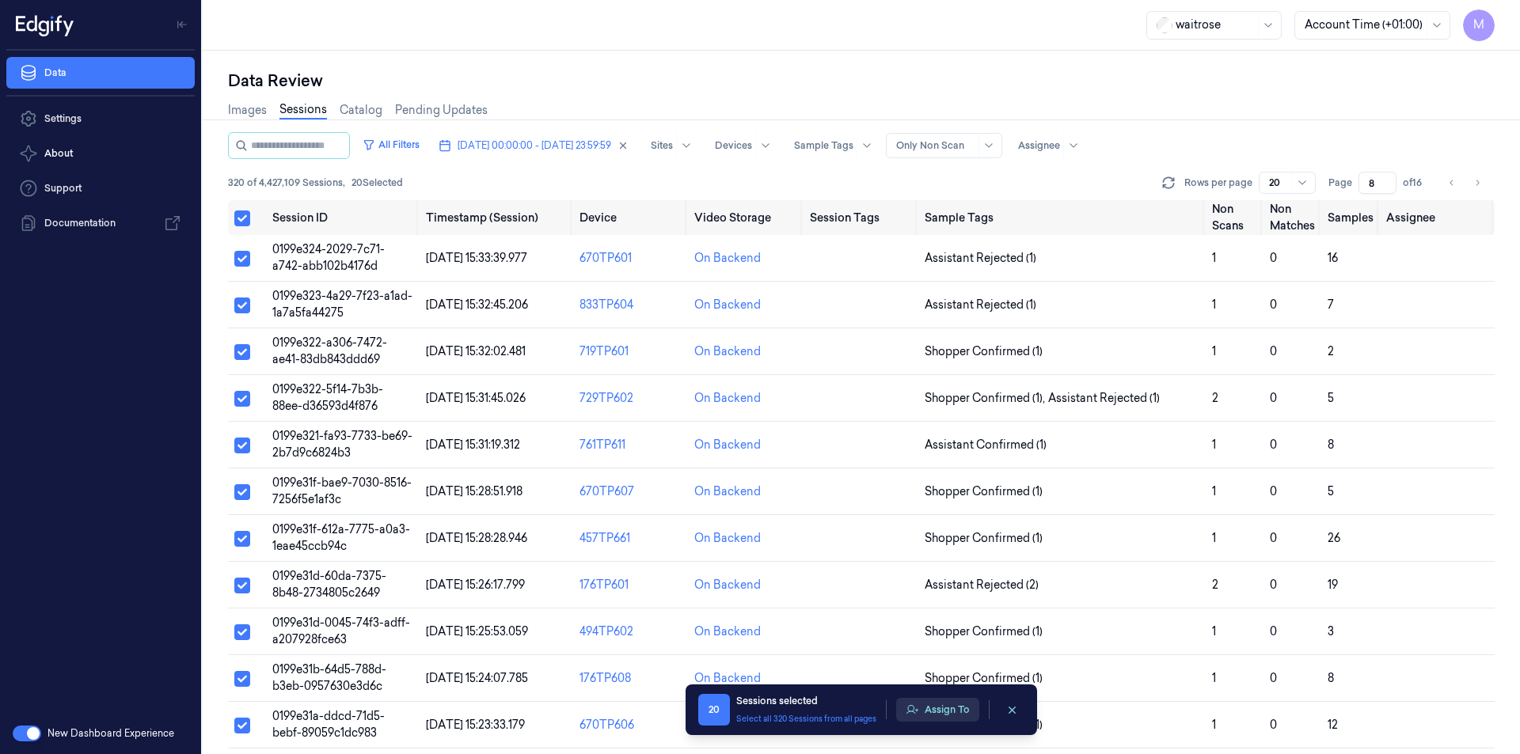
click at [953, 708] on button "Assign To" at bounding box center [937, 710] width 83 height 24
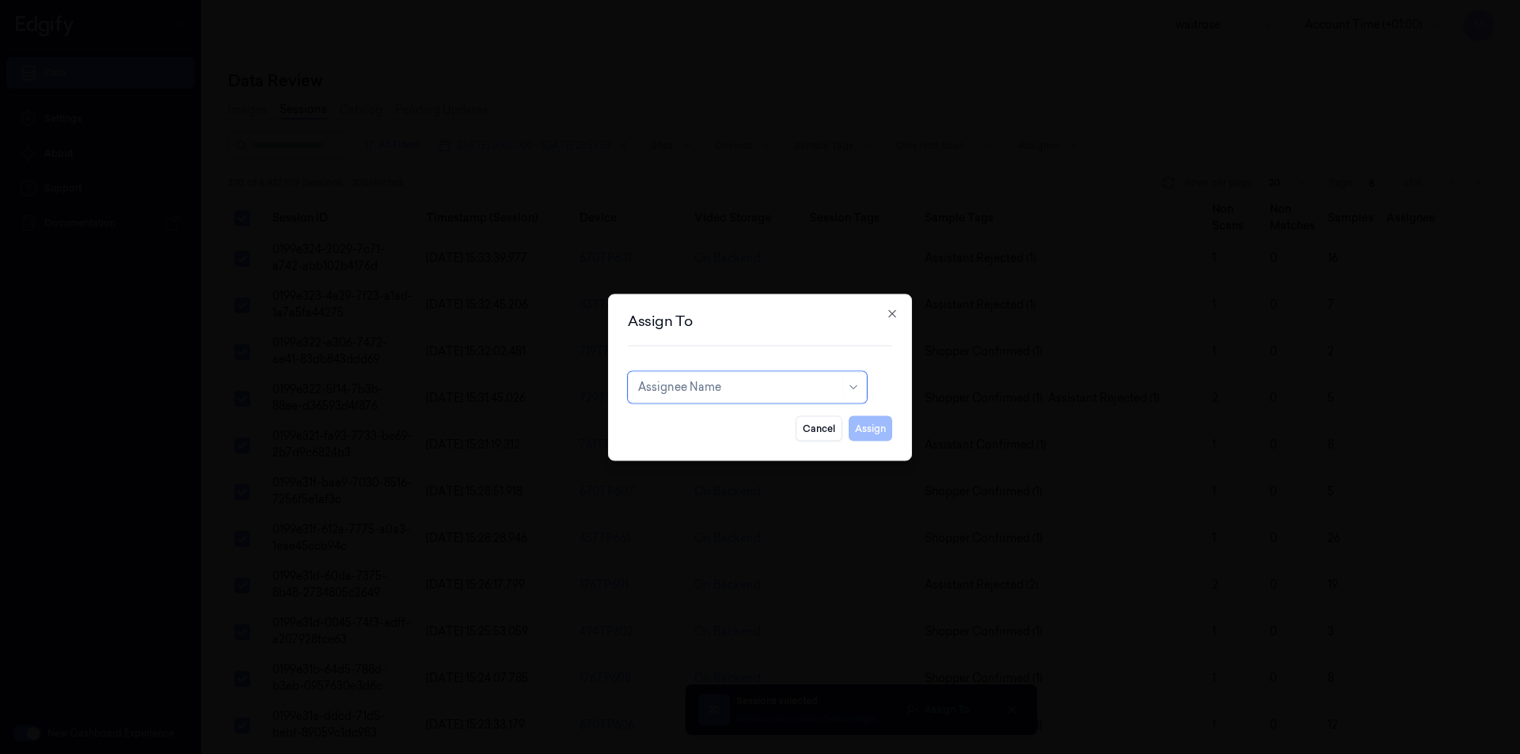
click at [782, 378] on div "Assignee Name" at bounding box center [739, 387] width 202 height 22
type input "VEN"
click at [672, 420] on div "ven kataiah" at bounding box center [668, 423] width 60 height 17
click at [871, 429] on button "Assign" at bounding box center [871, 428] width 44 height 25
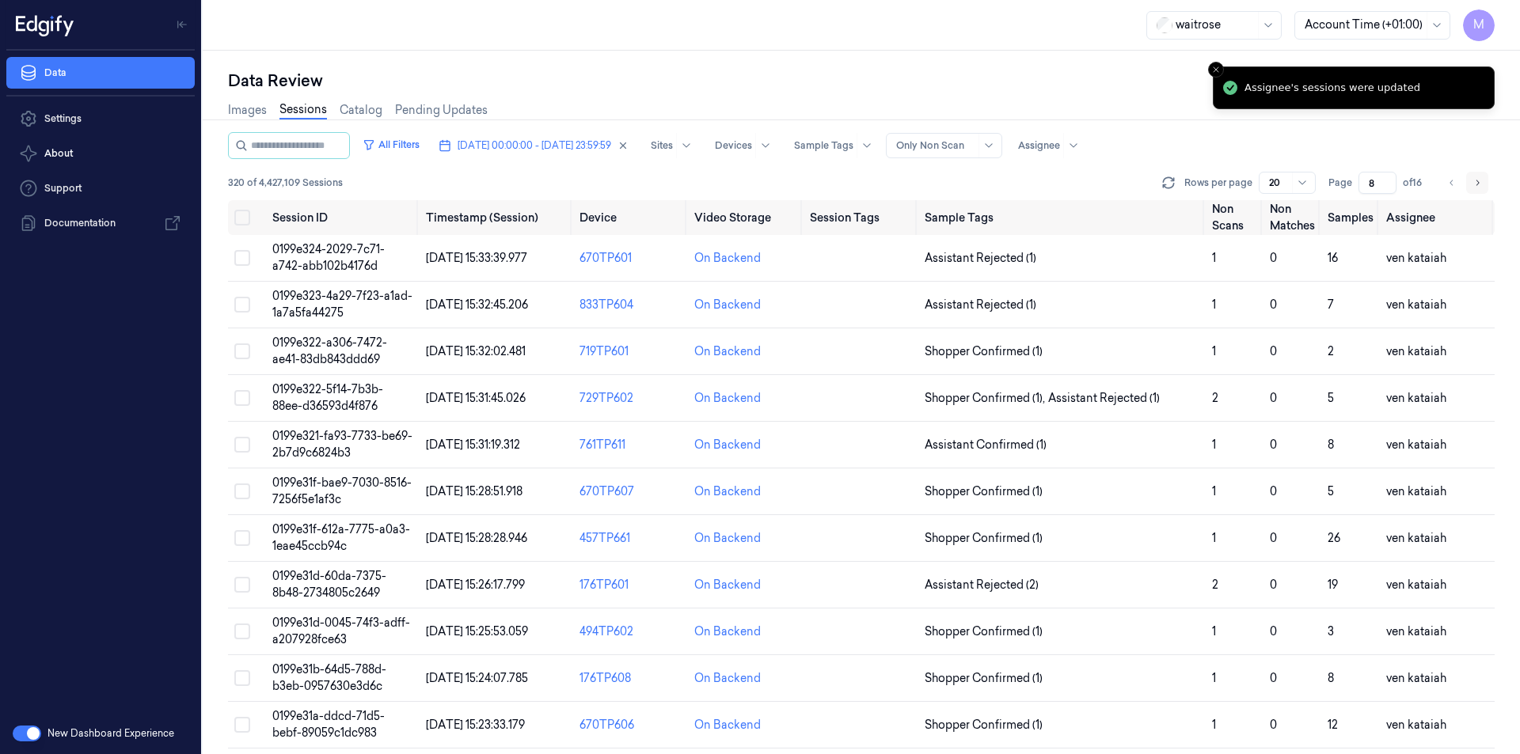
click at [1476, 182] on icon "Go to next page" at bounding box center [1476, 183] width 9 height 13
type input "9"
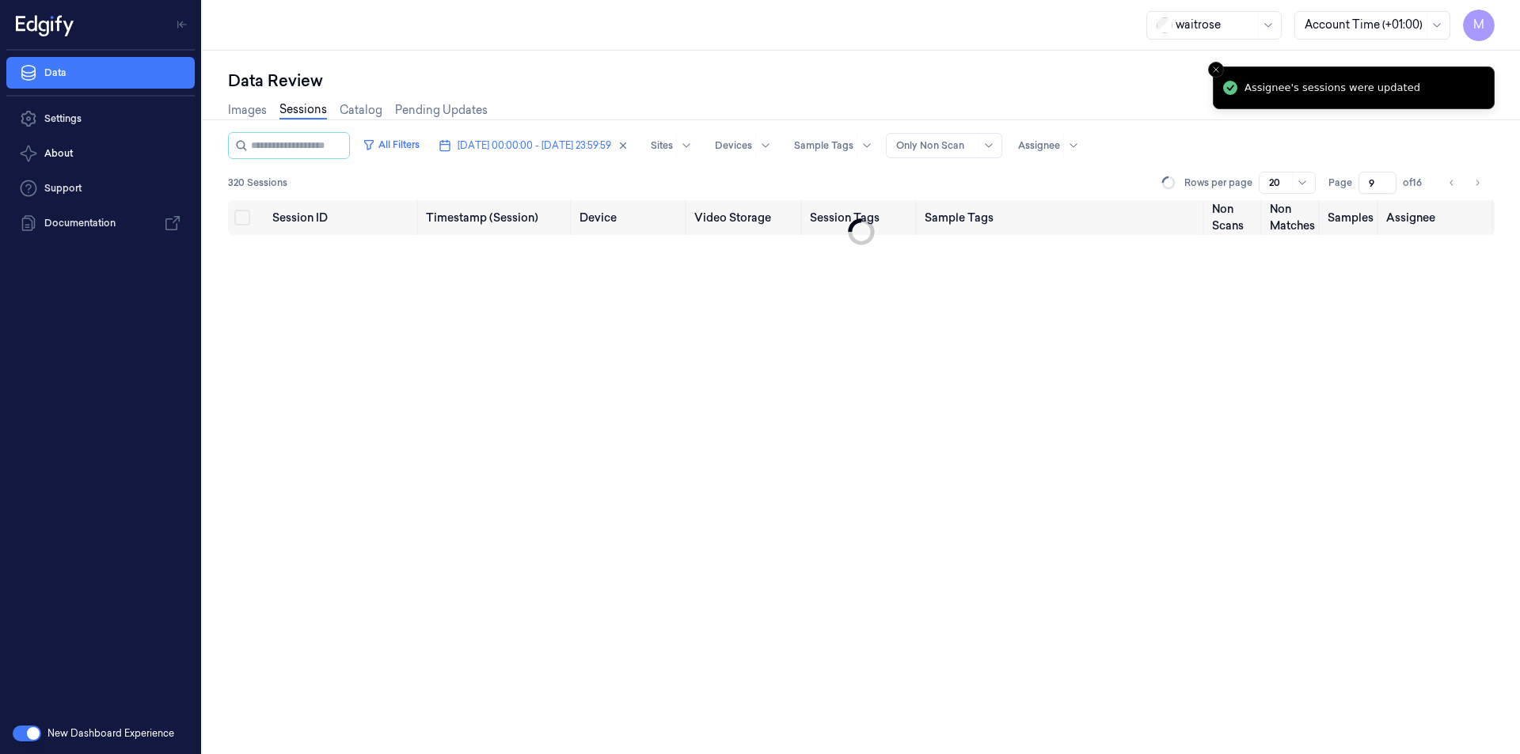
click at [896, 82] on div "Data Review" at bounding box center [861, 81] width 1266 height 22
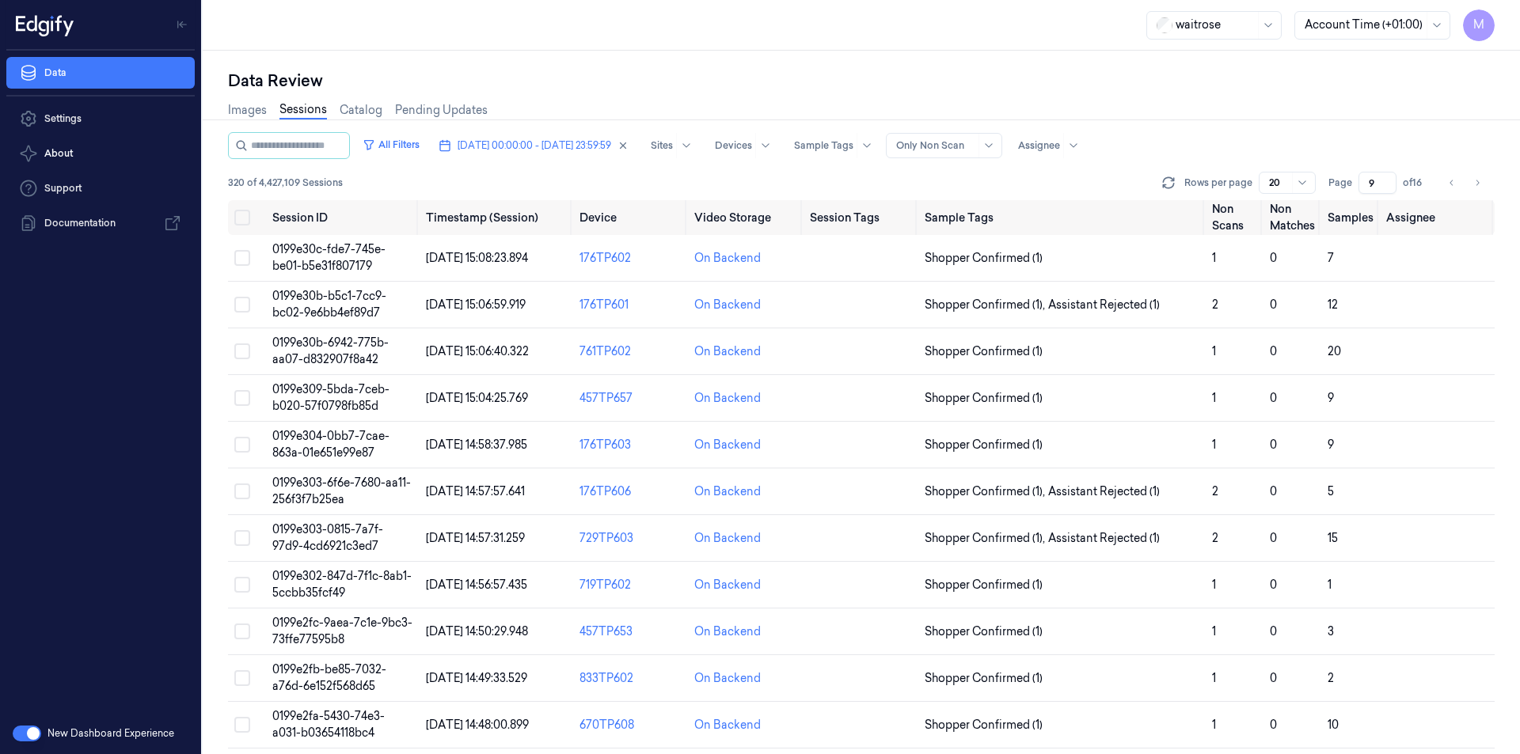
click at [671, 74] on div "Data Review" at bounding box center [861, 81] width 1266 height 22
click at [241, 222] on button "Select all" at bounding box center [242, 218] width 16 height 16
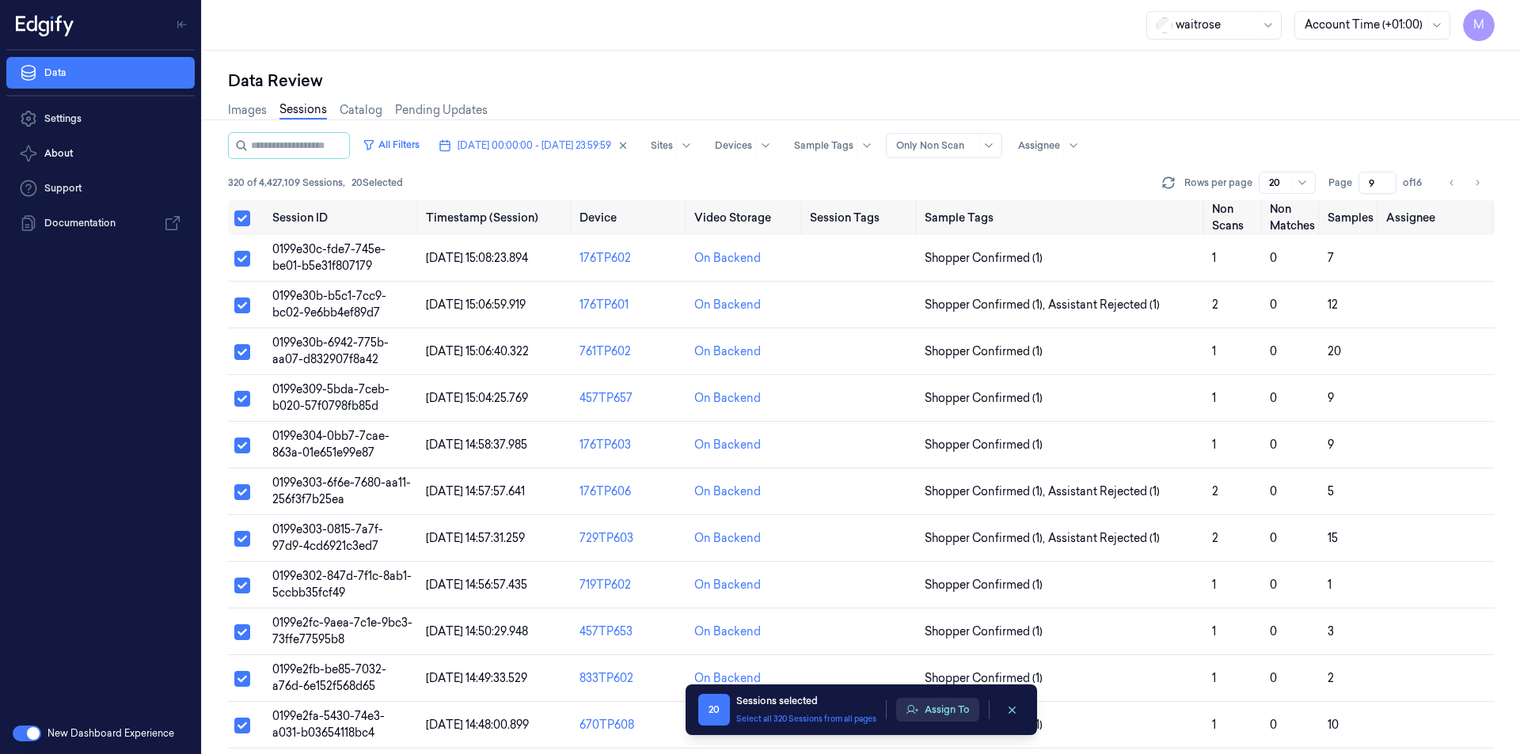
click at [919, 712] on button "Assign To" at bounding box center [937, 710] width 83 height 24
click at [738, 400] on div "On Backend" at bounding box center [727, 398] width 66 height 17
click at [944, 714] on button "Assign To" at bounding box center [937, 710] width 83 height 24
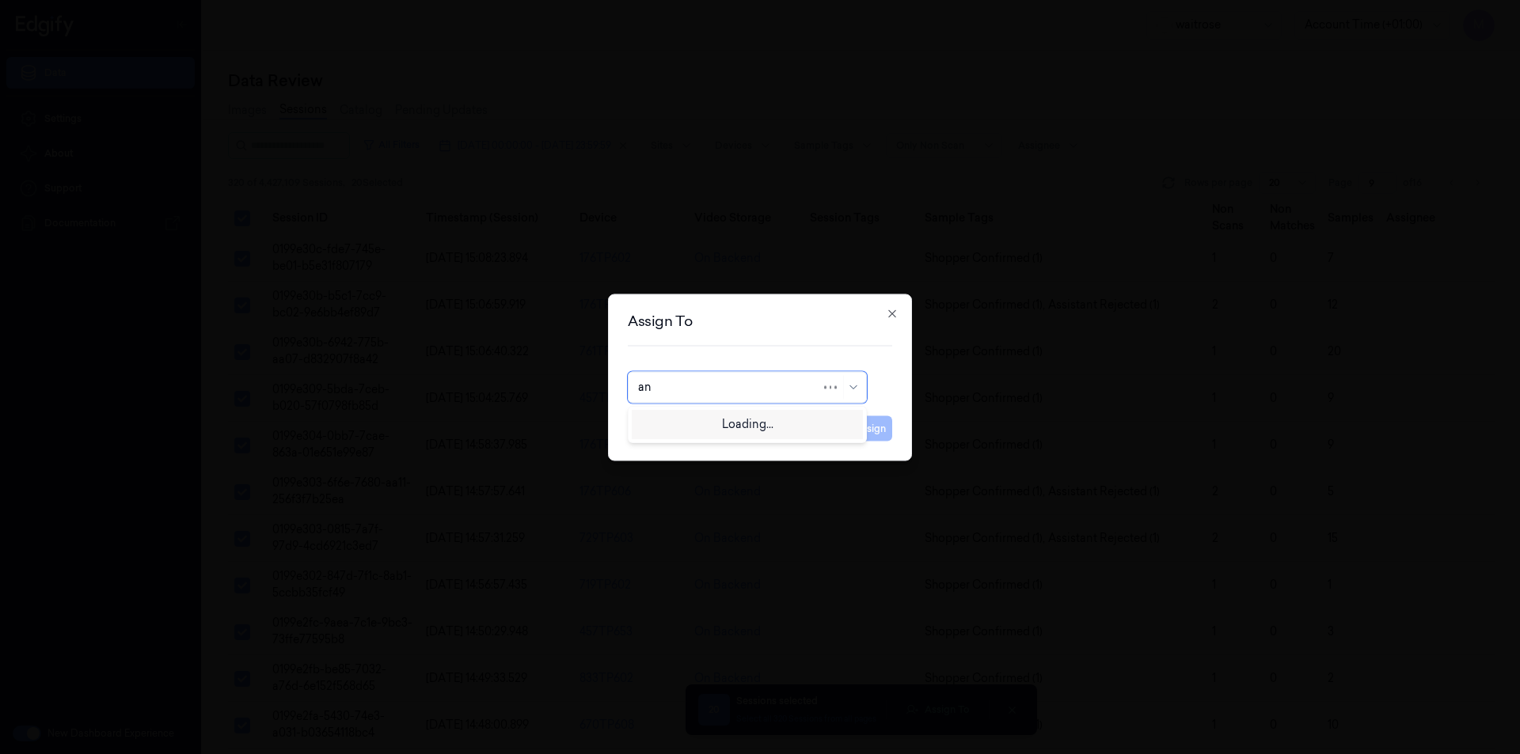
type input "ank"
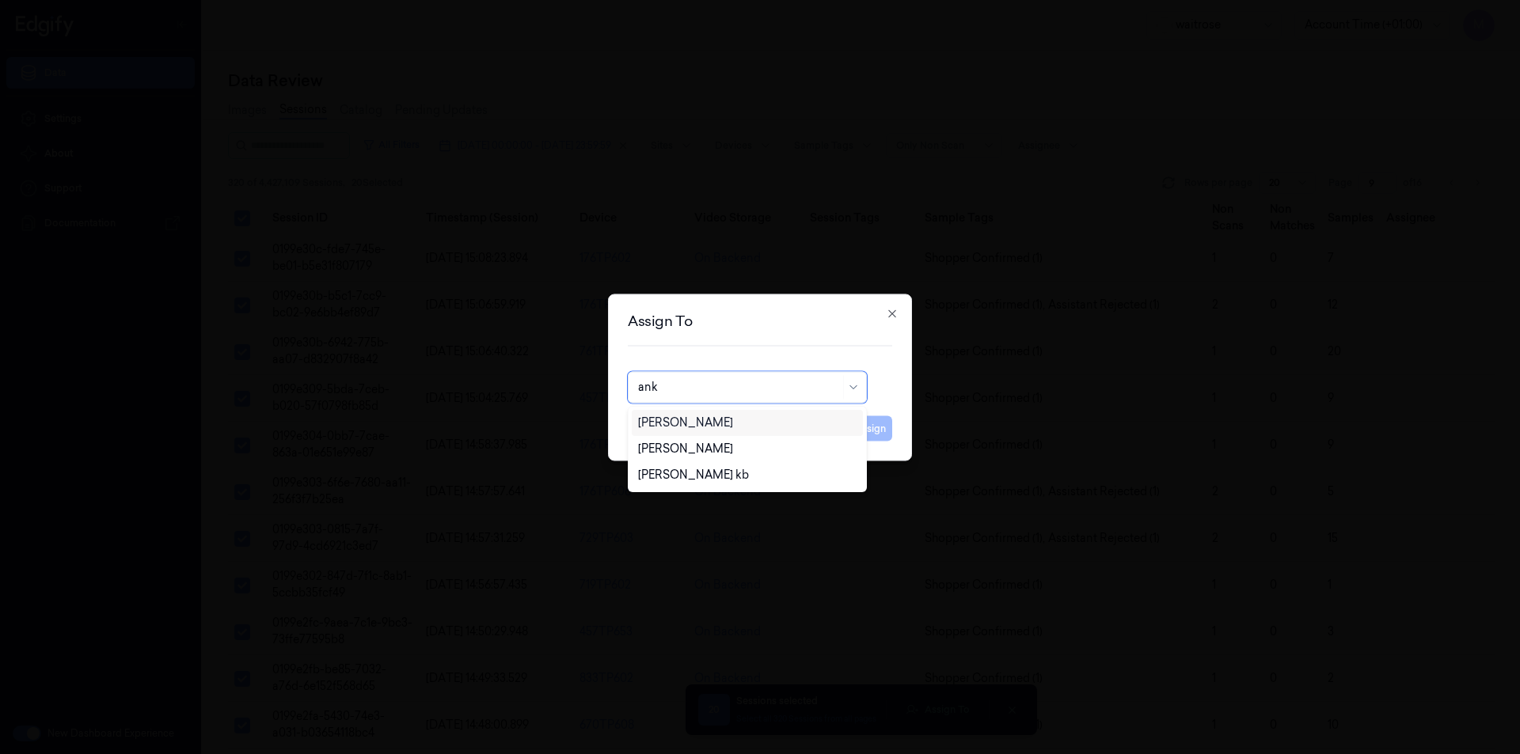
click at [698, 426] on div "[PERSON_NAME]" at bounding box center [685, 423] width 95 height 17
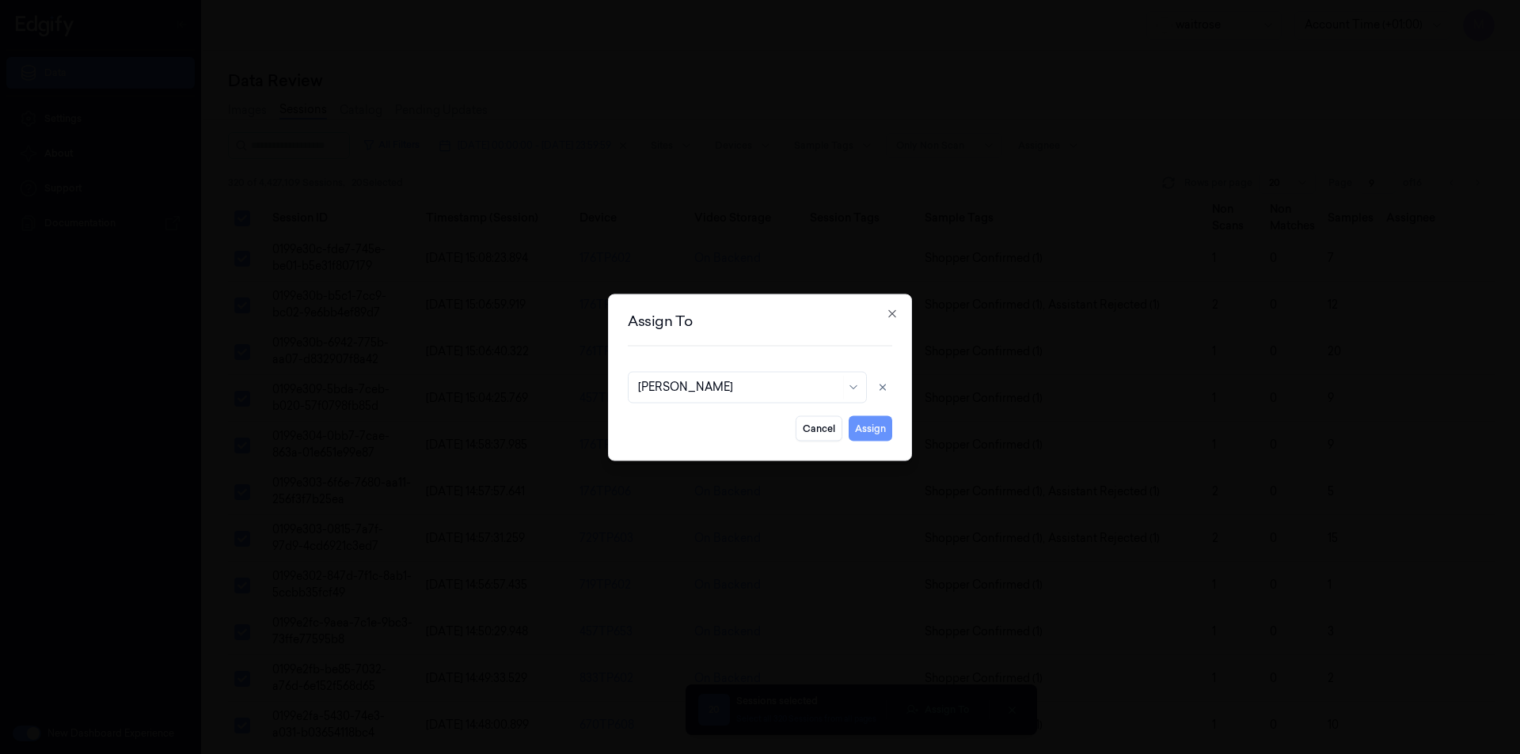
click at [872, 430] on button "Assign" at bounding box center [871, 428] width 44 height 25
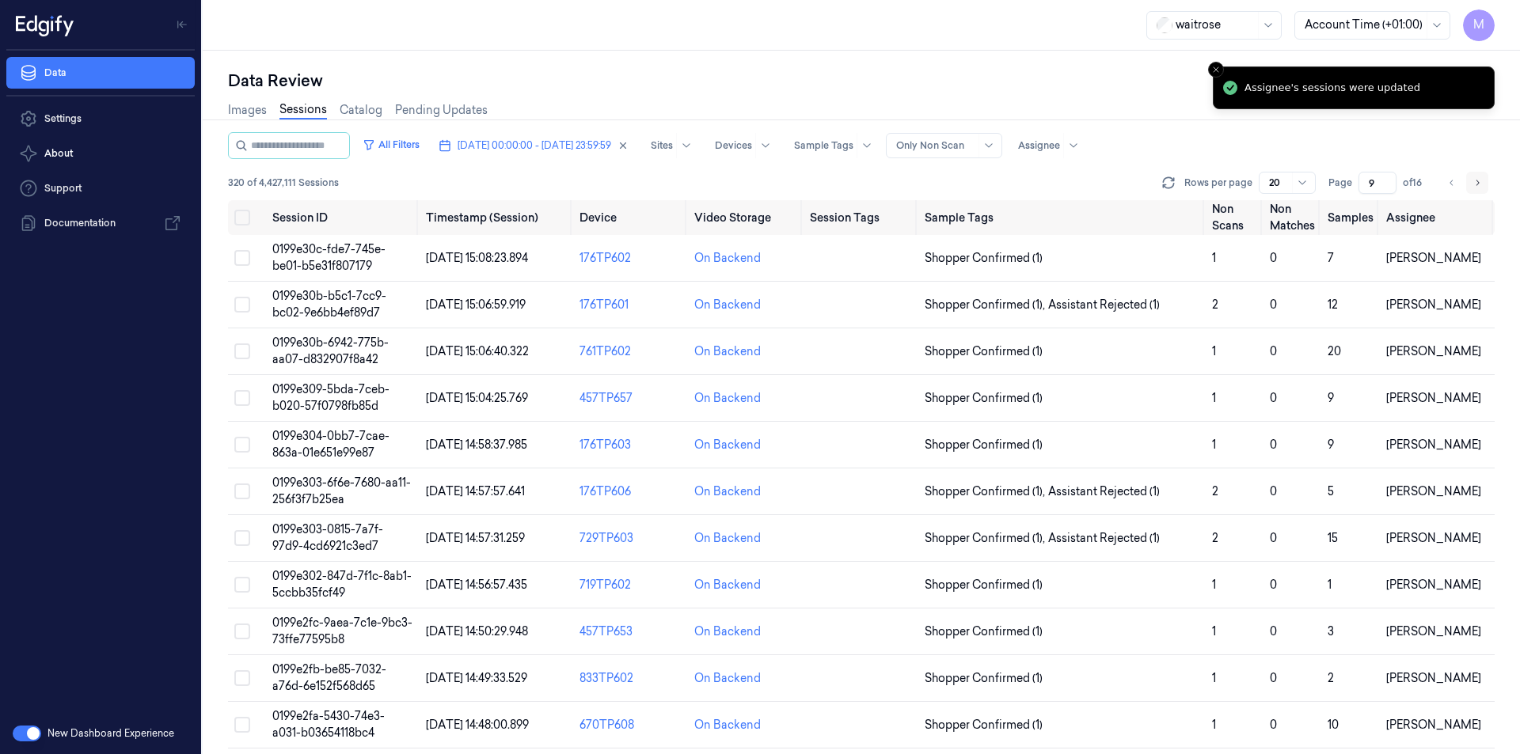
click at [1486, 184] on button "Go to next page" at bounding box center [1477, 183] width 22 height 22
type input "10"
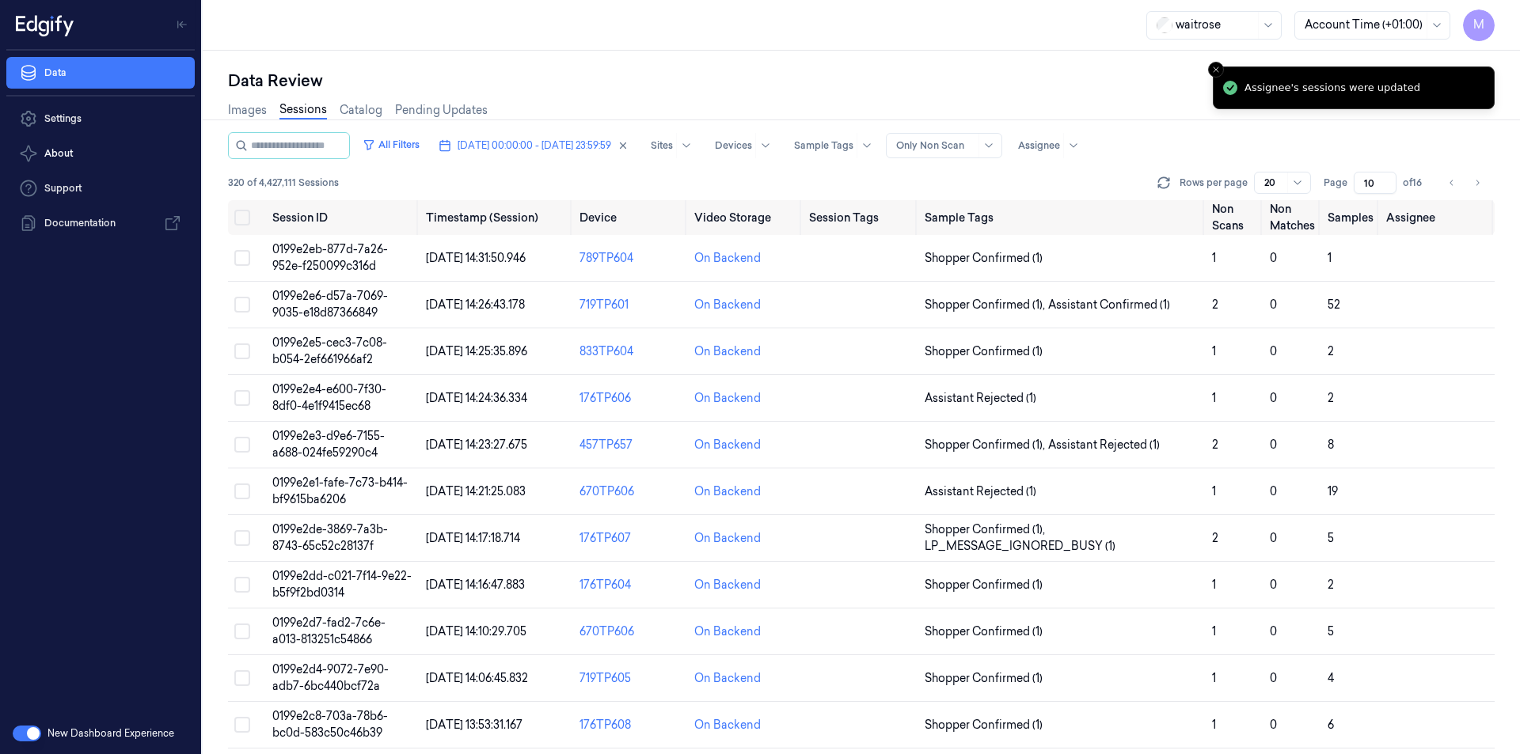
click at [867, 72] on div "Data Review" at bounding box center [861, 81] width 1266 height 22
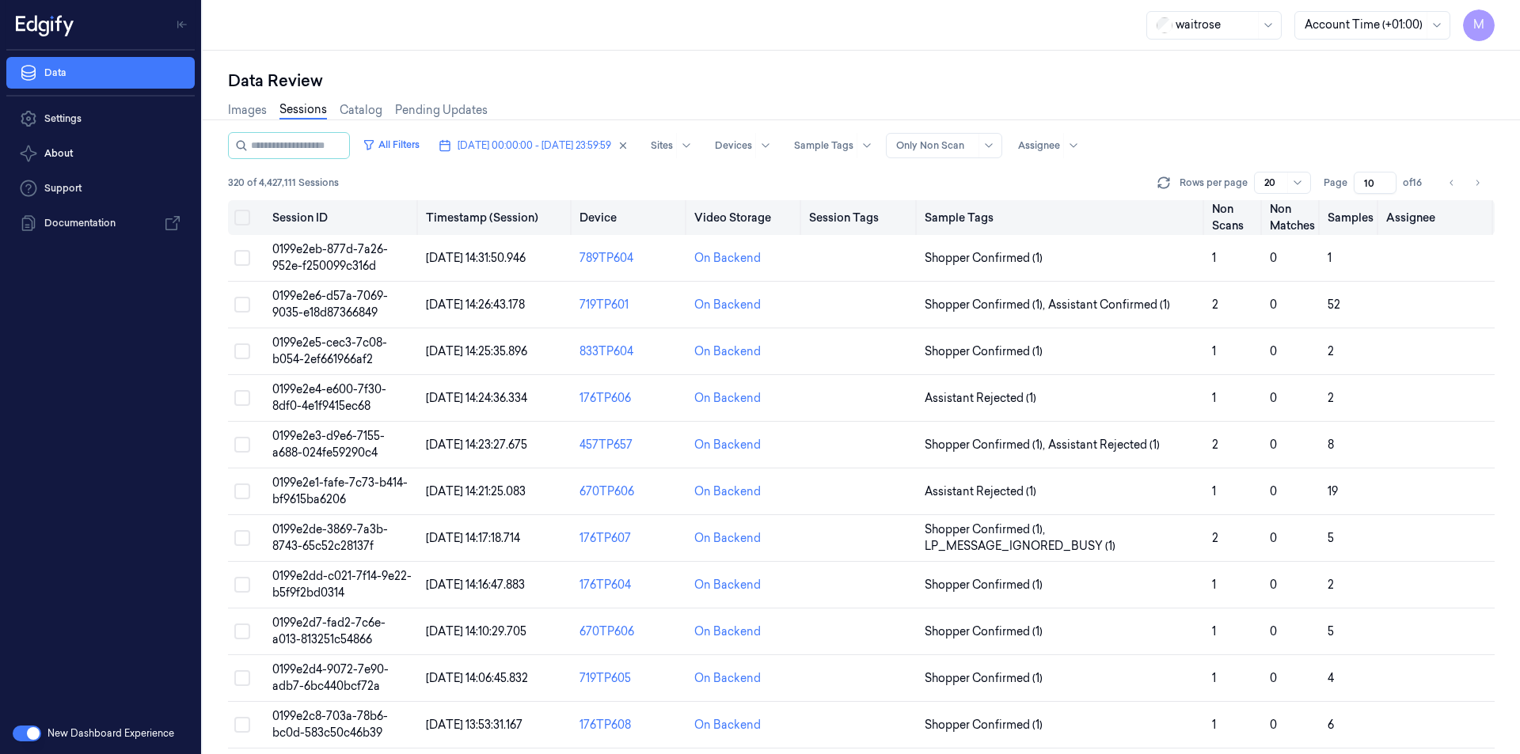
click at [248, 215] on button "Select all" at bounding box center [242, 218] width 16 height 16
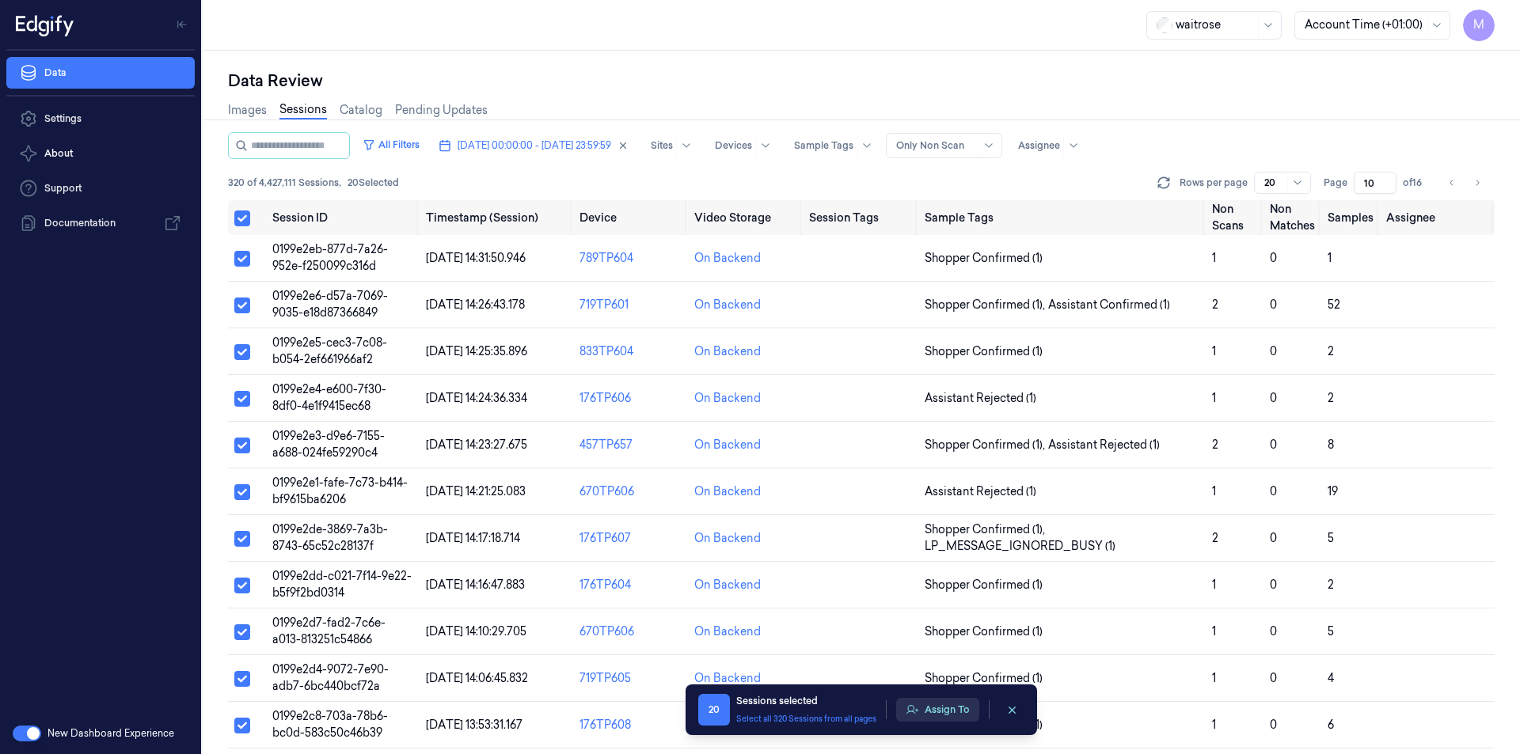
click at [949, 710] on button "Assign To" at bounding box center [937, 710] width 83 height 24
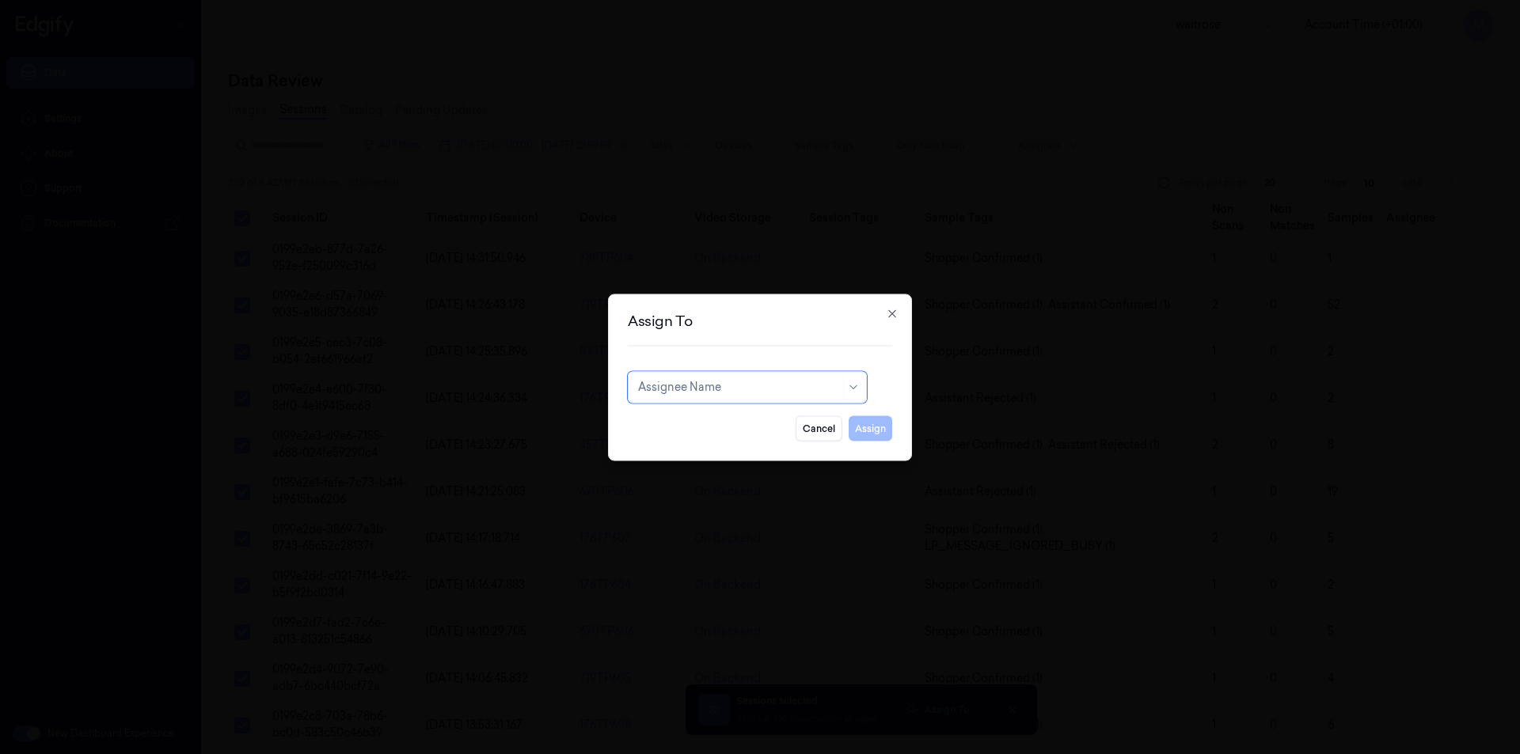
click at [796, 395] on div at bounding box center [739, 387] width 202 height 17
type input "var"
click at [723, 427] on div "[PERSON_NAME]" at bounding box center [747, 423] width 218 height 17
click at [868, 427] on button "Assign" at bounding box center [871, 428] width 44 height 25
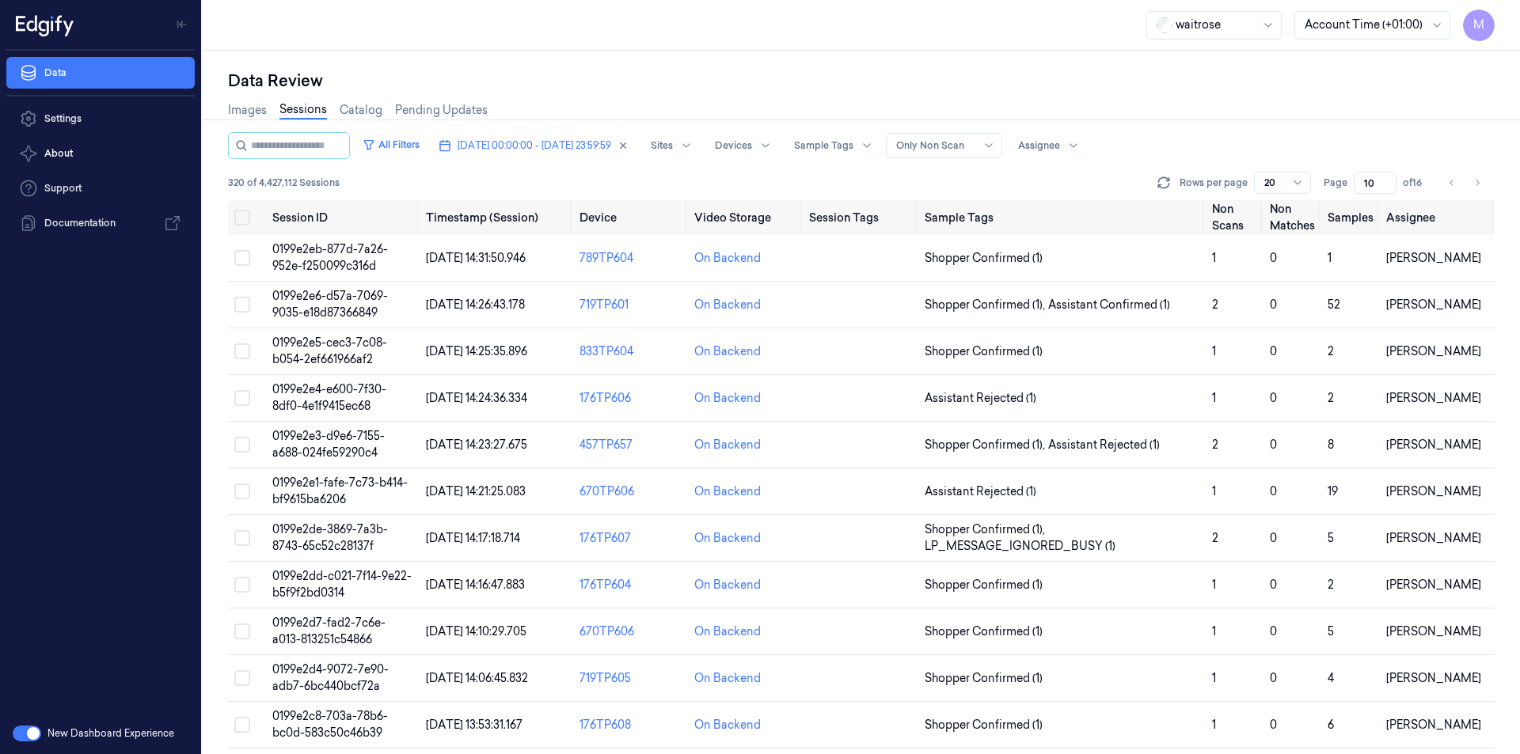
drag, startPoint x: 1480, startPoint y: 181, endPoint x: 1420, endPoint y: 154, distance: 66.2
click at [1480, 181] on icon "Go to next page" at bounding box center [1476, 183] width 9 height 13
type input "11"
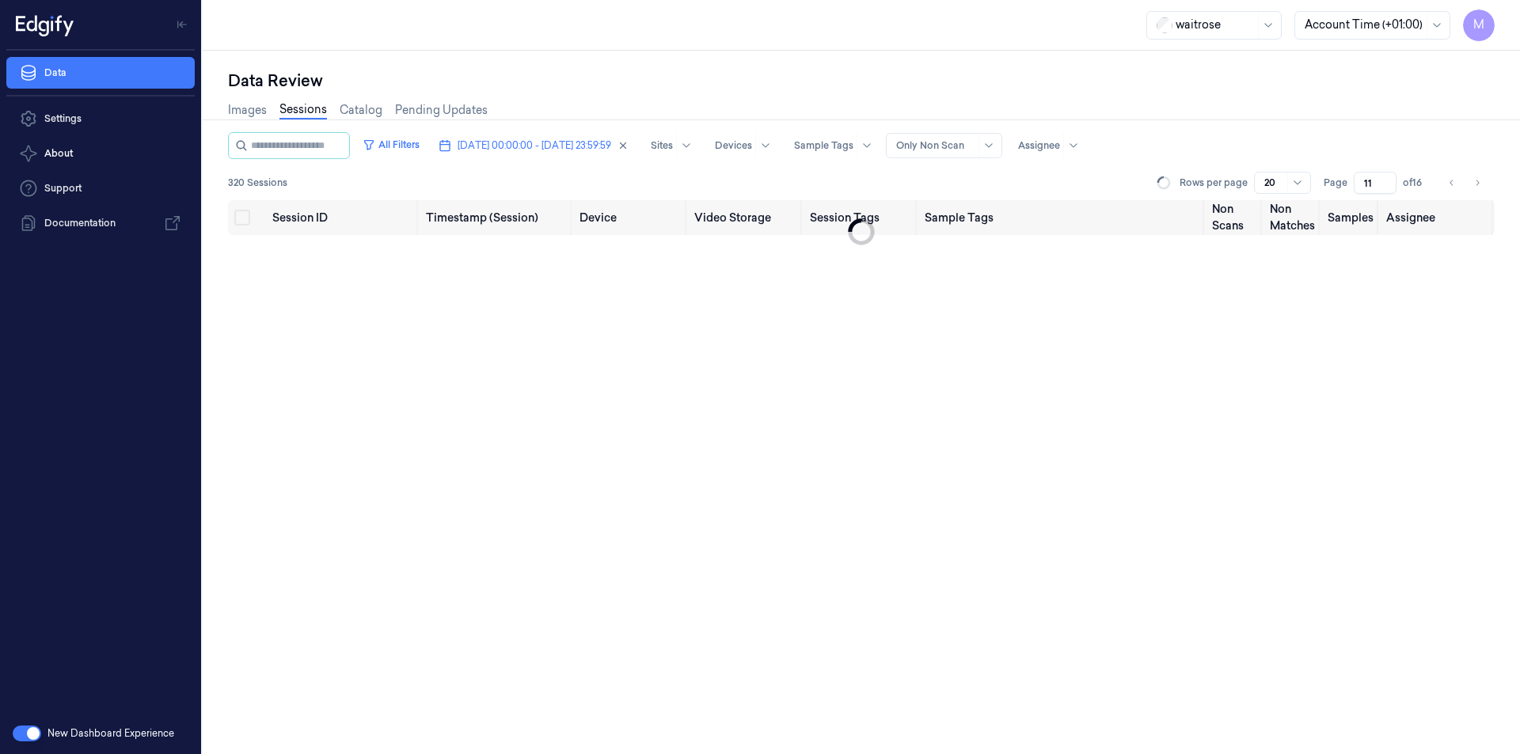
click at [1285, 104] on div "Images Sessions Catalog Pending Updates" at bounding box center [861, 112] width 1266 height 40
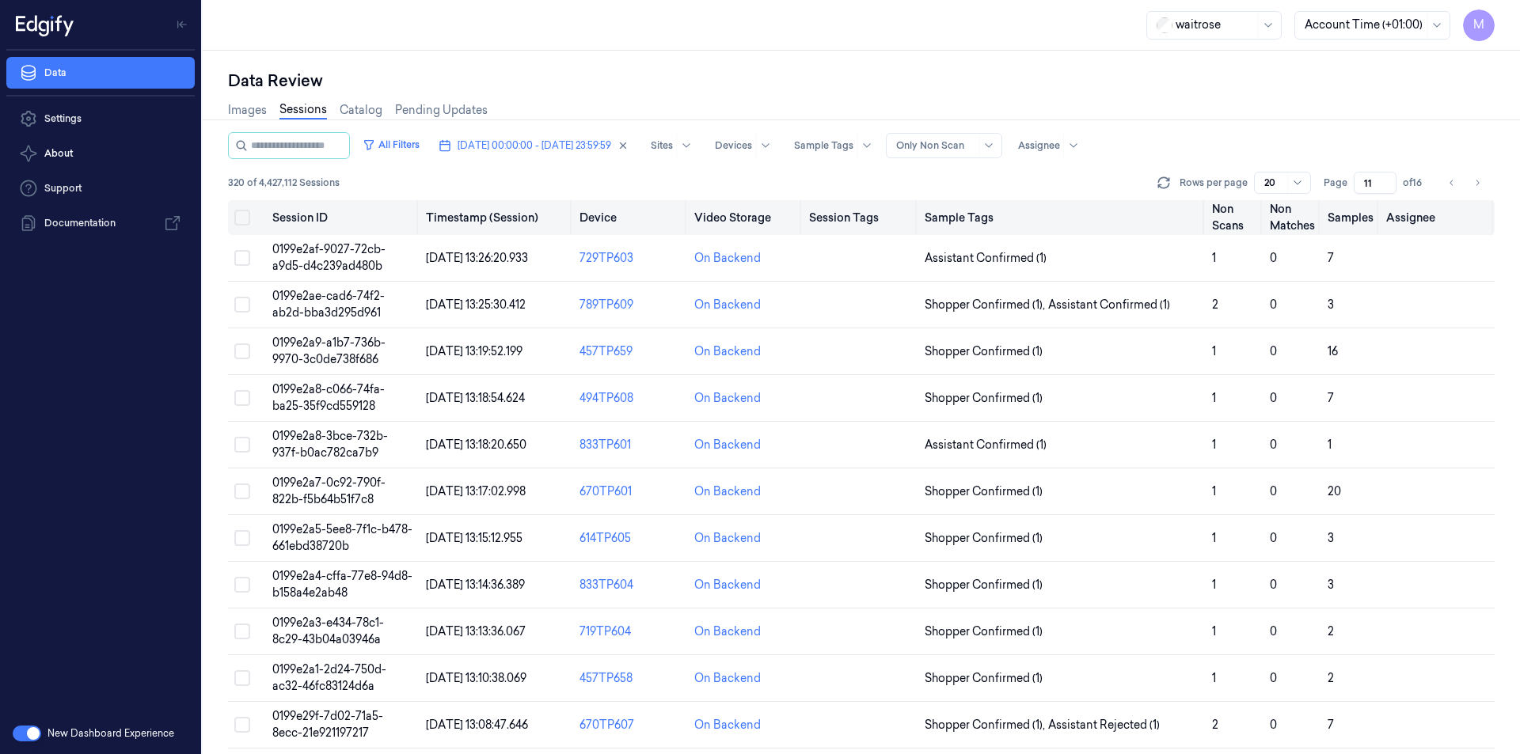
click at [246, 218] on button "Select all" at bounding box center [242, 218] width 16 height 16
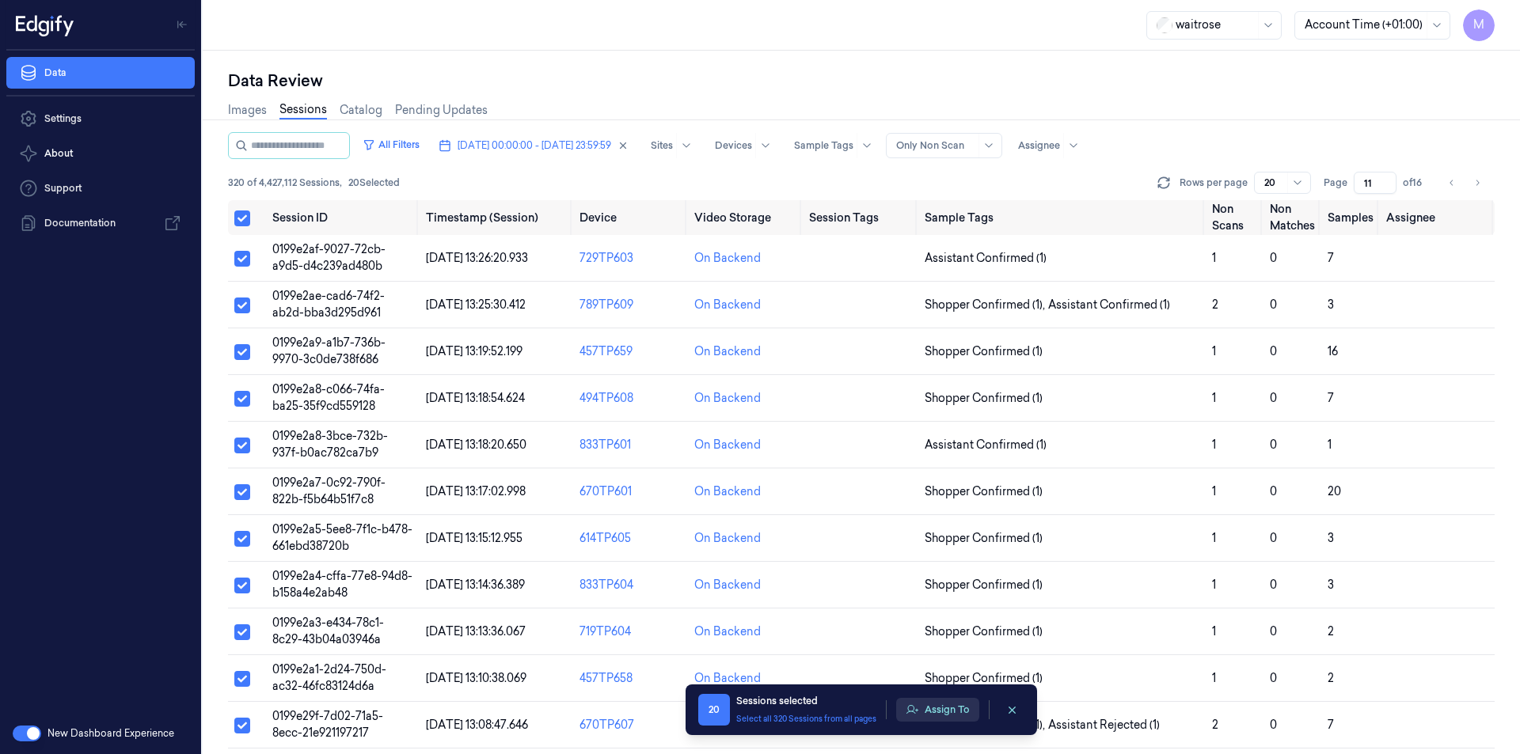
click at [956, 711] on button "Assign To" at bounding box center [937, 710] width 83 height 24
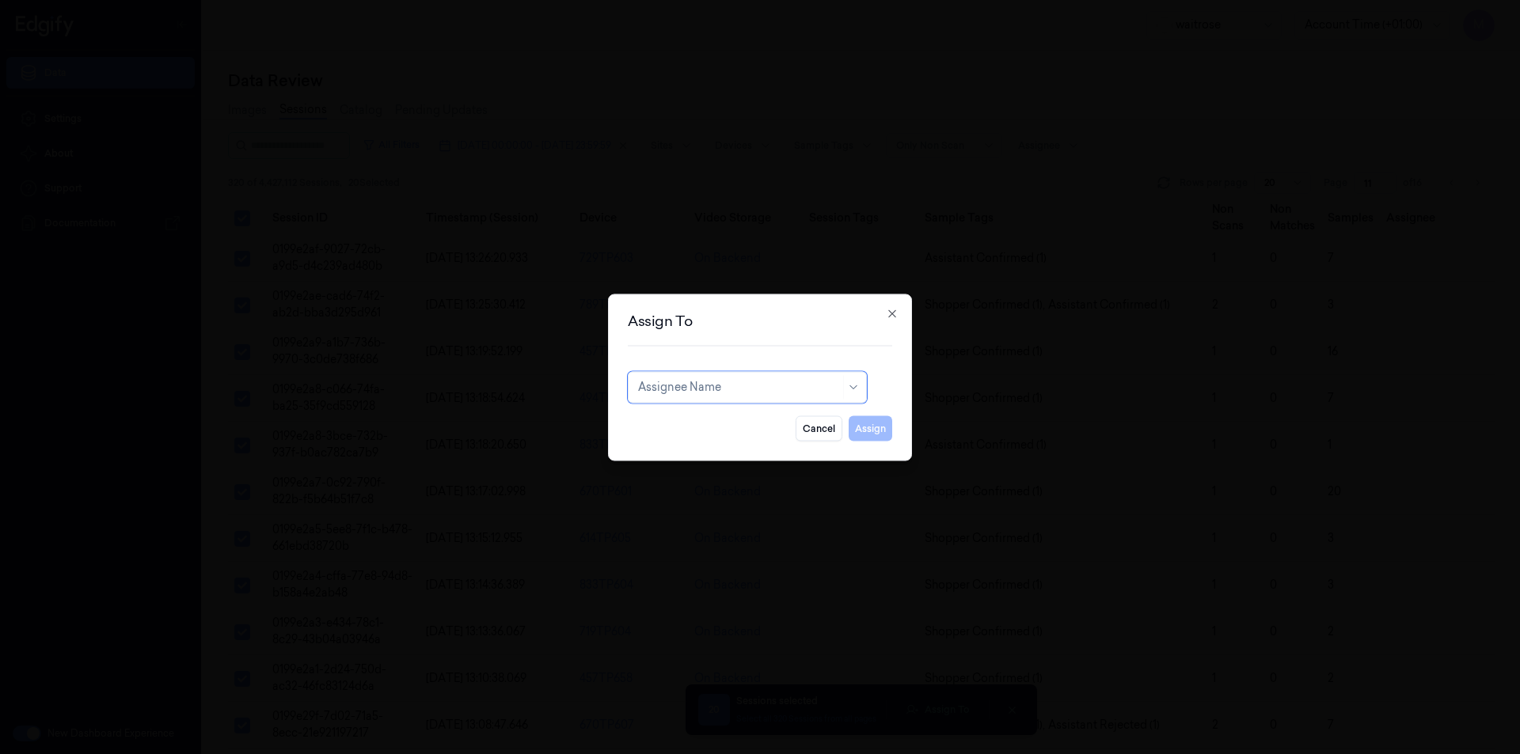
click at [764, 380] on div at bounding box center [739, 387] width 202 height 17
type input "ro"
drag, startPoint x: 735, startPoint y: 425, endPoint x: 876, endPoint y: 428, distance: 141.7
click at [735, 424] on div "[PERSON_NAME]" at bounding box center [747, 423] width 218 height 17
click at [878, 428] on button "Assign" at bounding box center [871, 428] width 44 height 25
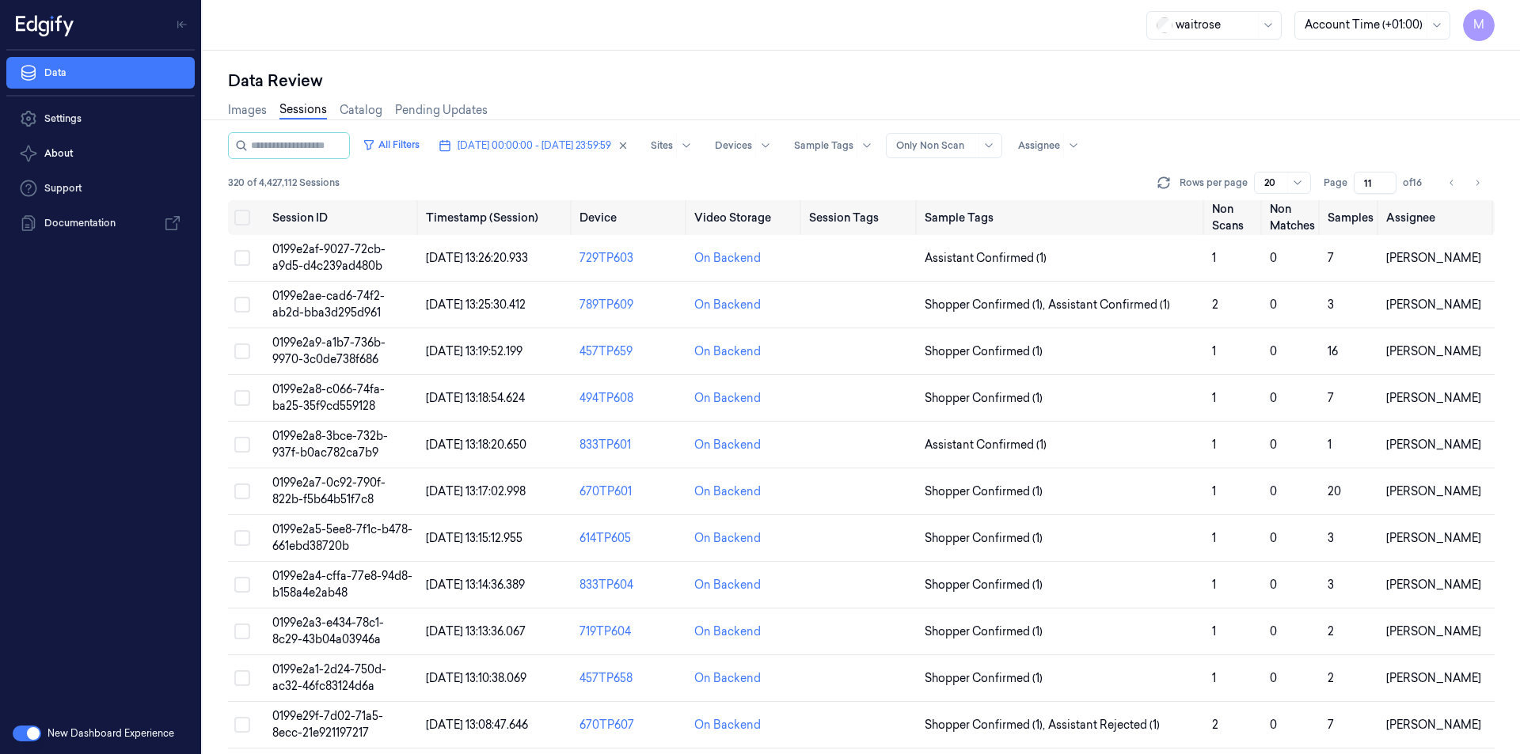
drag, startPoint x: 1479, startPoint y: 179, endPoint x: 548, endPoint y: 60, distance: 938.4
click at [1479, 179] on icon "Go to next page" at bounding box center [1476, 183] width 9 height 13
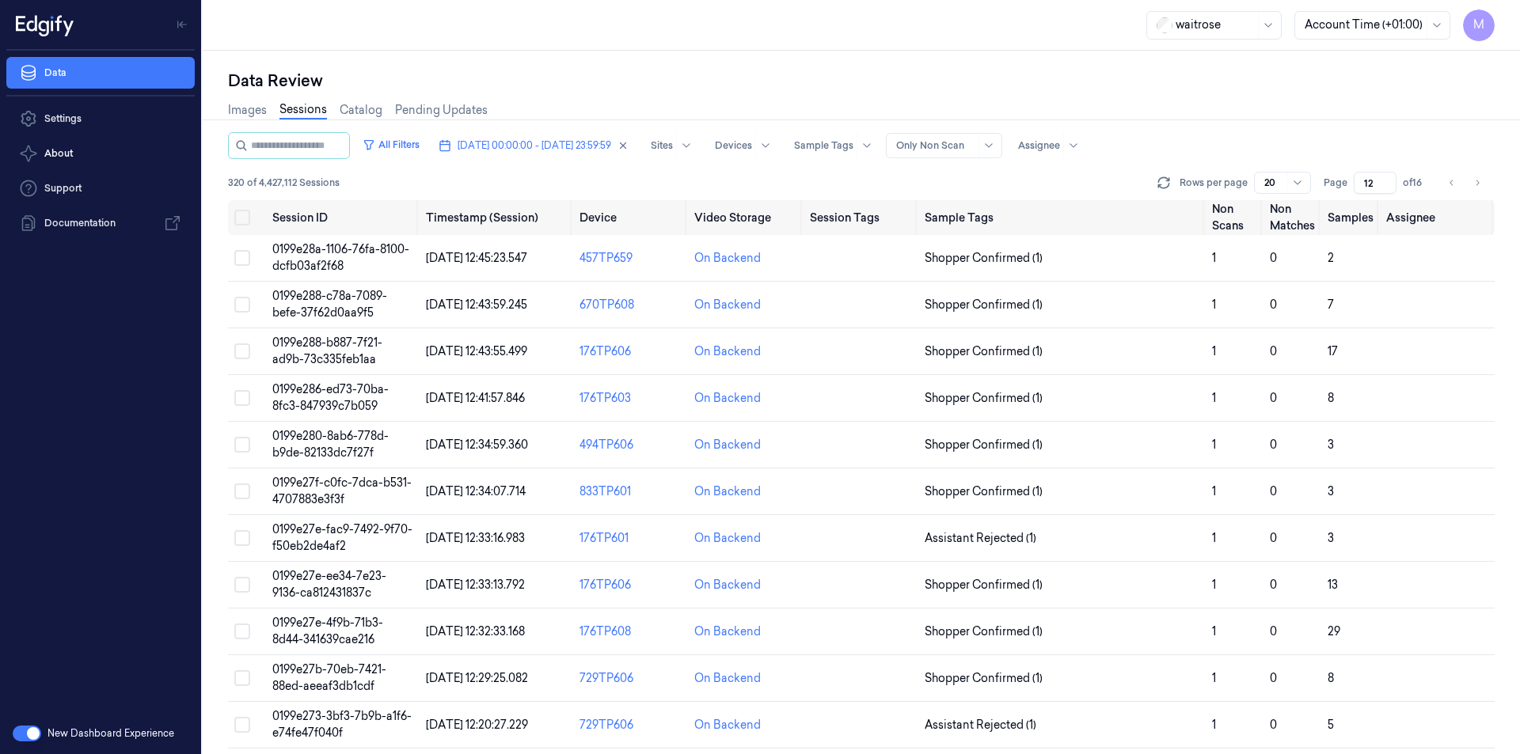
click at [644, 67] on div "Data Review Images Sessions Catalog Pending Updates All Filters [DATE] 00:00:00…" at bounding box center [861, 403] width 1317 height 704
click at [1276, 111] on div "Images Sessions Catalog Pending Updates" at bounding box center [861, 112] width 1266 height 40
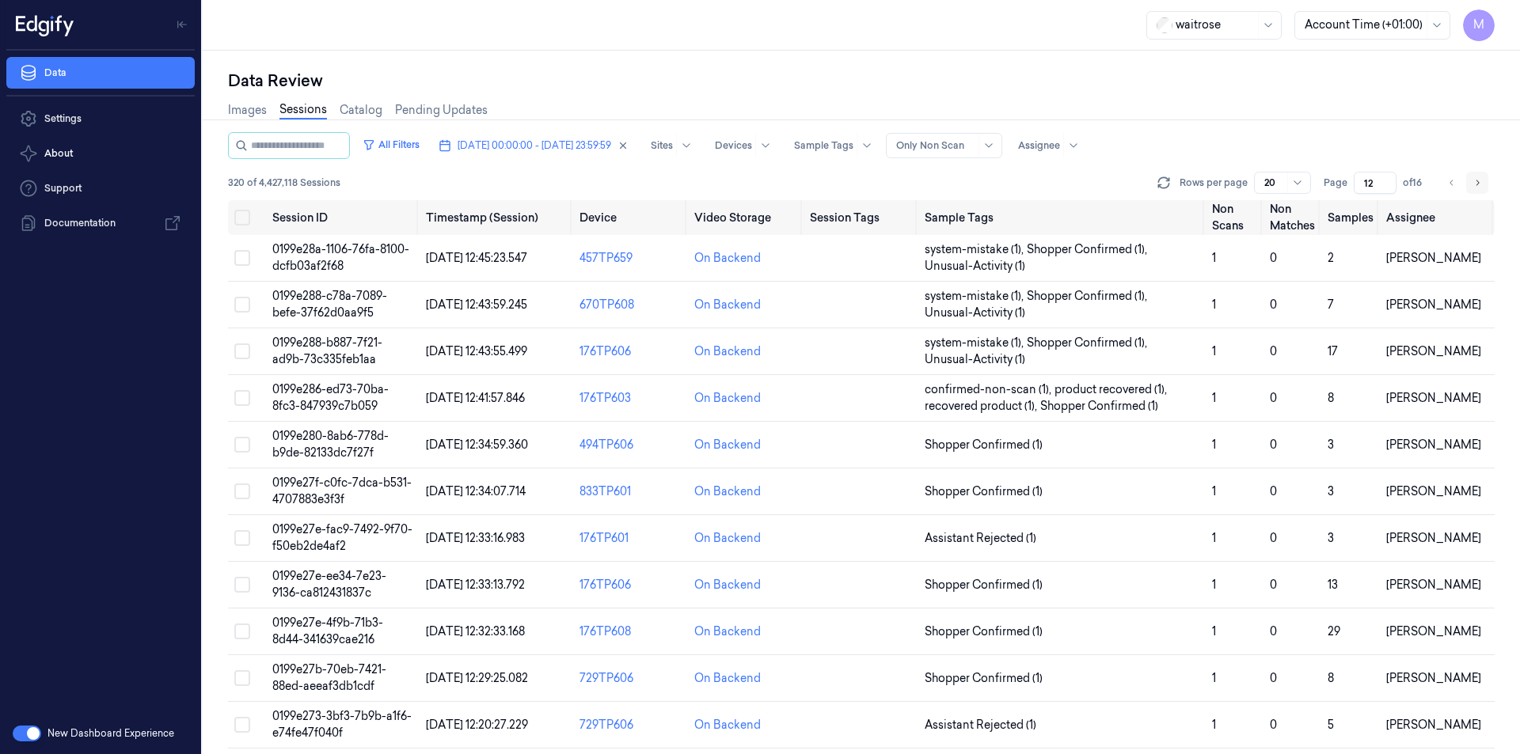
click at [1477, 181] on icon "Go to next page" at bounding box center [1477, 183] width 3 height 6
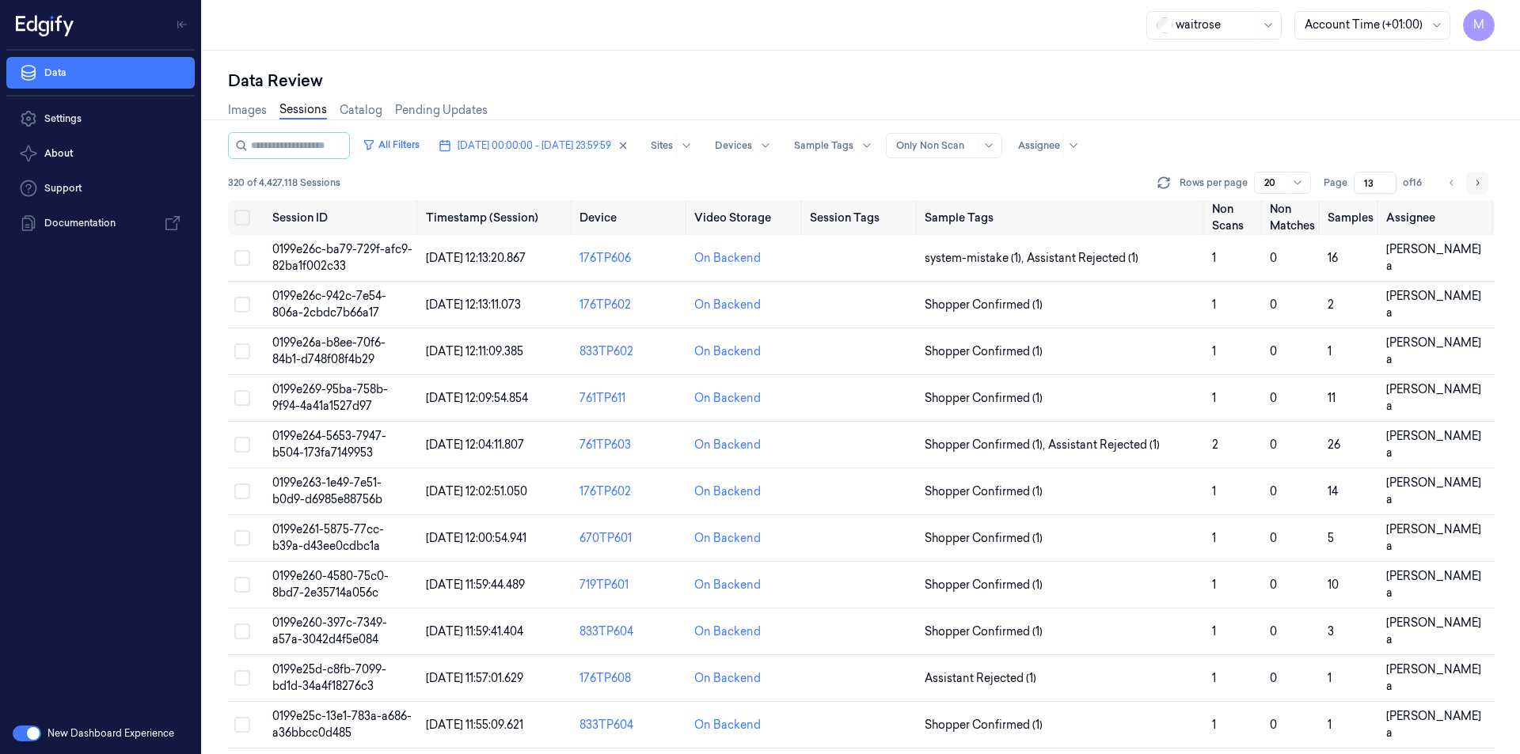
click at [1477, 181] on icon "Go to next page" at bounding box center [1477, 183] width 3 height 6
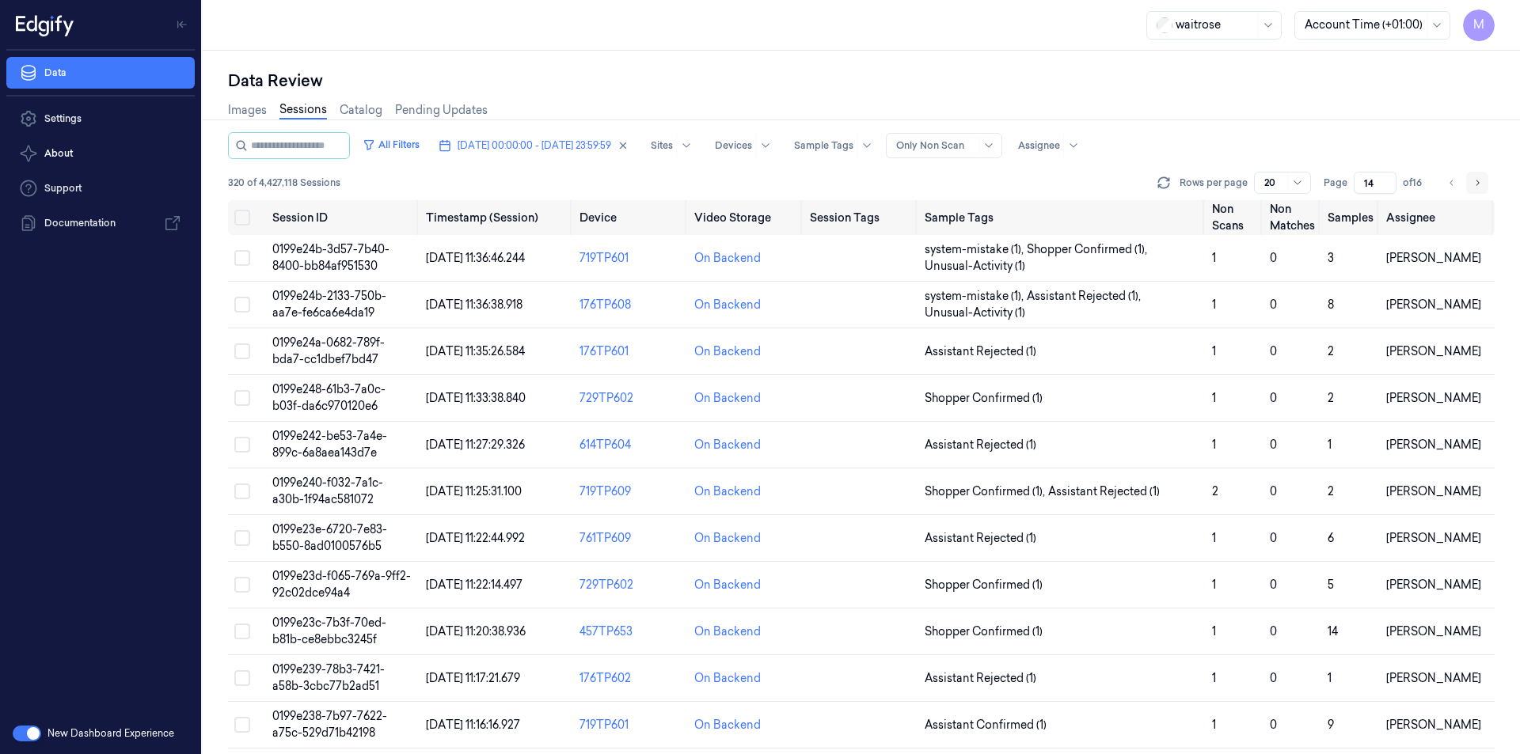
click at [1477, 181] on icon "Go to next page" at bounding box center [1477, 183] width 3 height 6
type input "15"
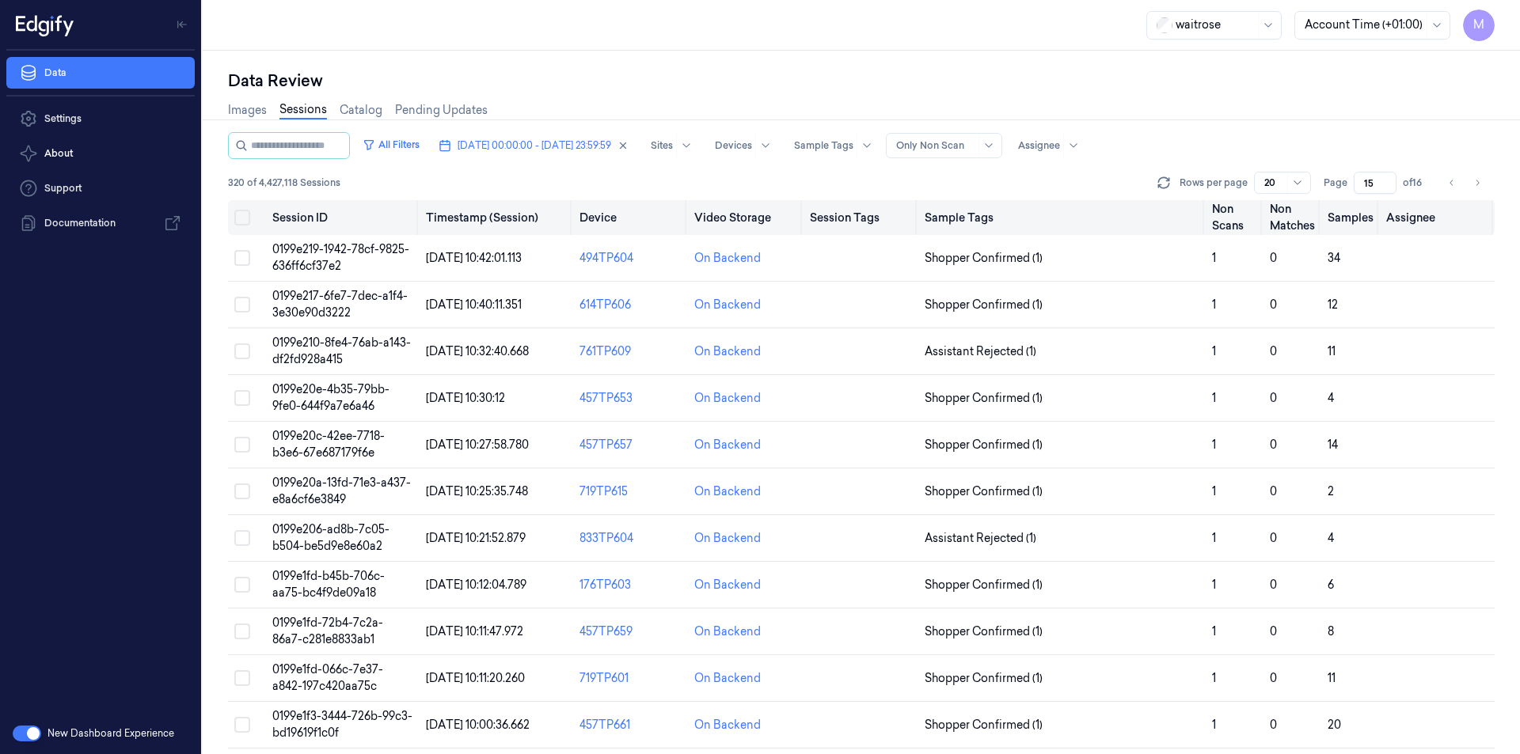
click at [249, 218] on button "Select all" at bounding box center [242, 218] width 16 height 16
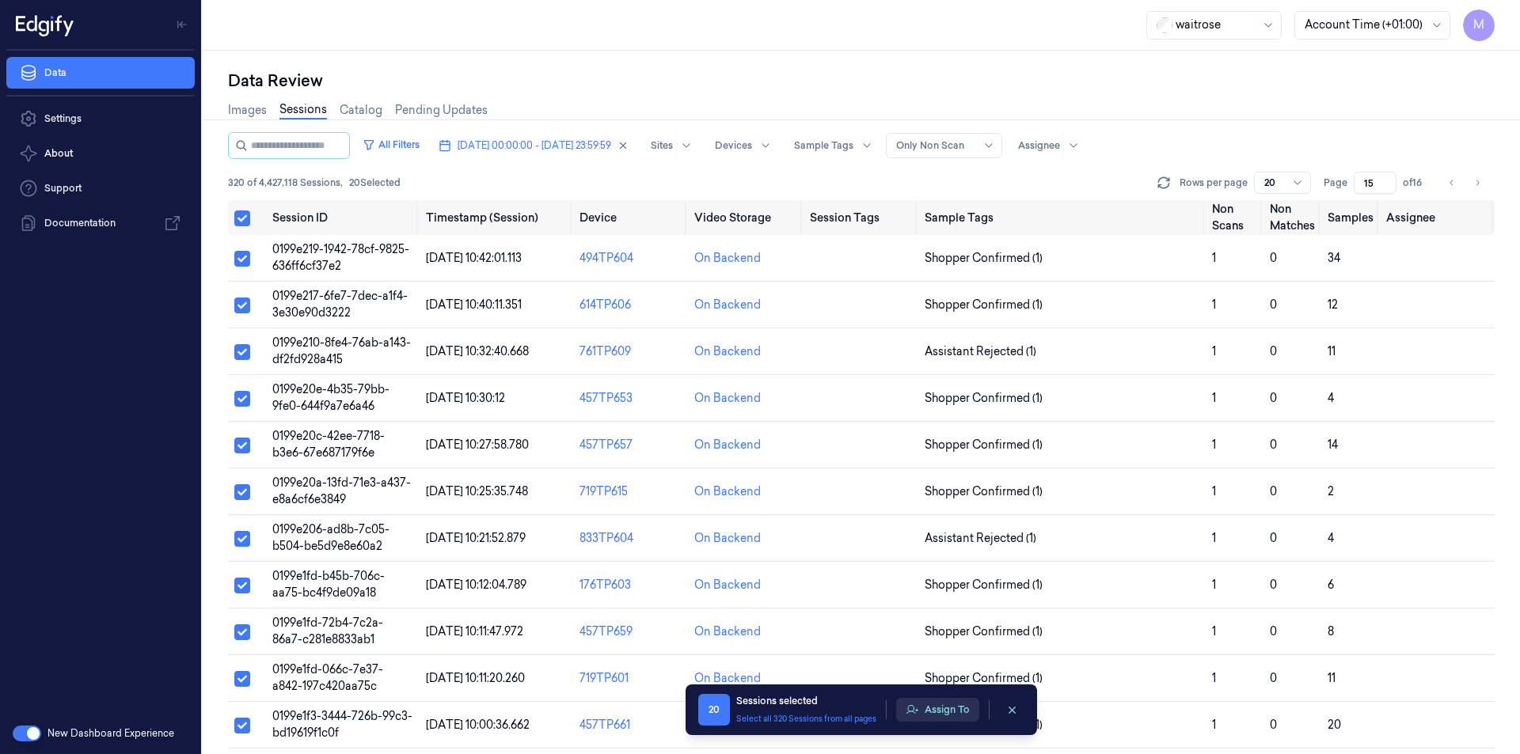
click at [940, 717] on button "Assign To" at bounding box center [937, 710] width 83 height 24
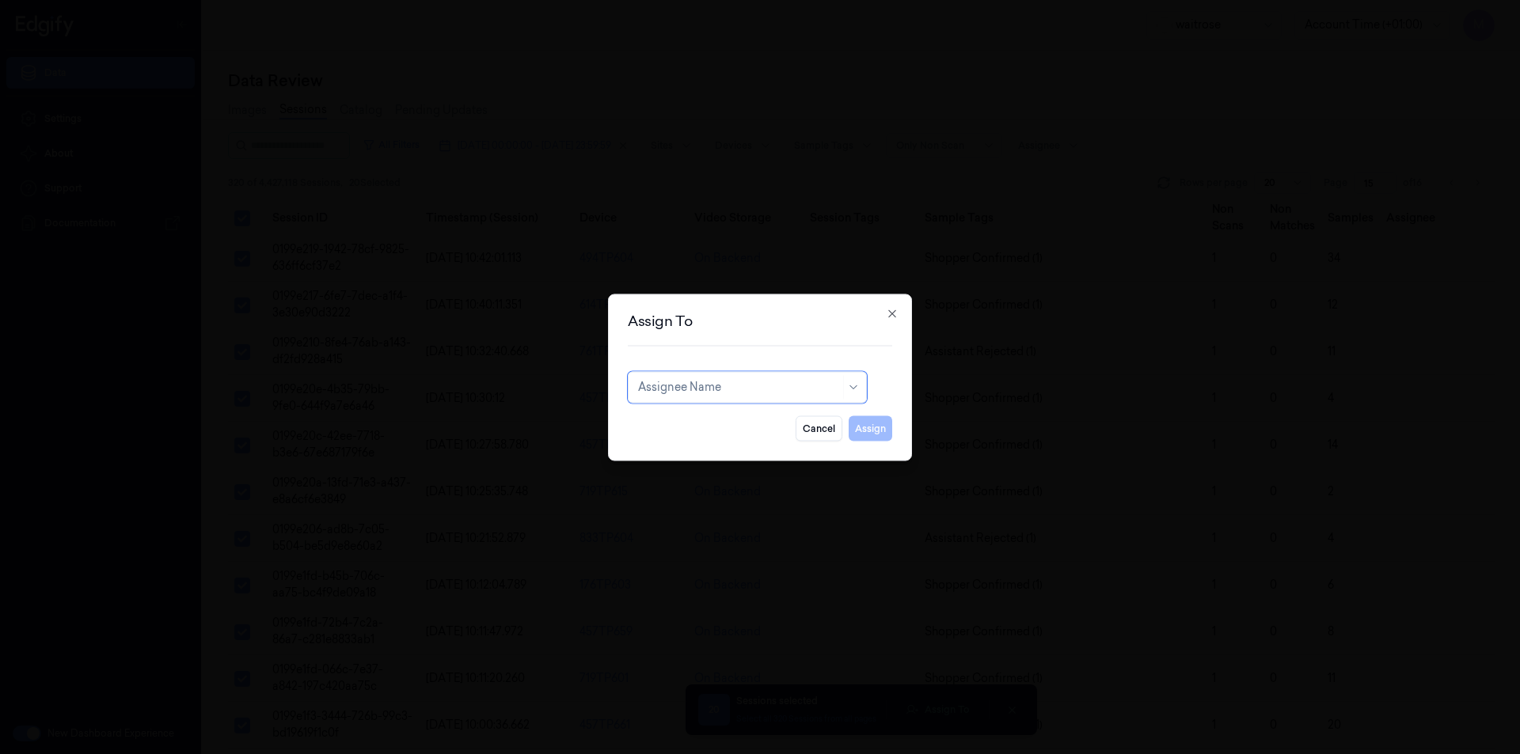
click at [749, 393] on div at bounding box center [739, 387] width 202 height 17
type input "VEN"
click at [675, 427] on div "ven kataiah" at bounding box center [668, 423] width 60 height 17
click at [872, 434] on button "Assign" at bounding box center [871, 428] width 44 height 25
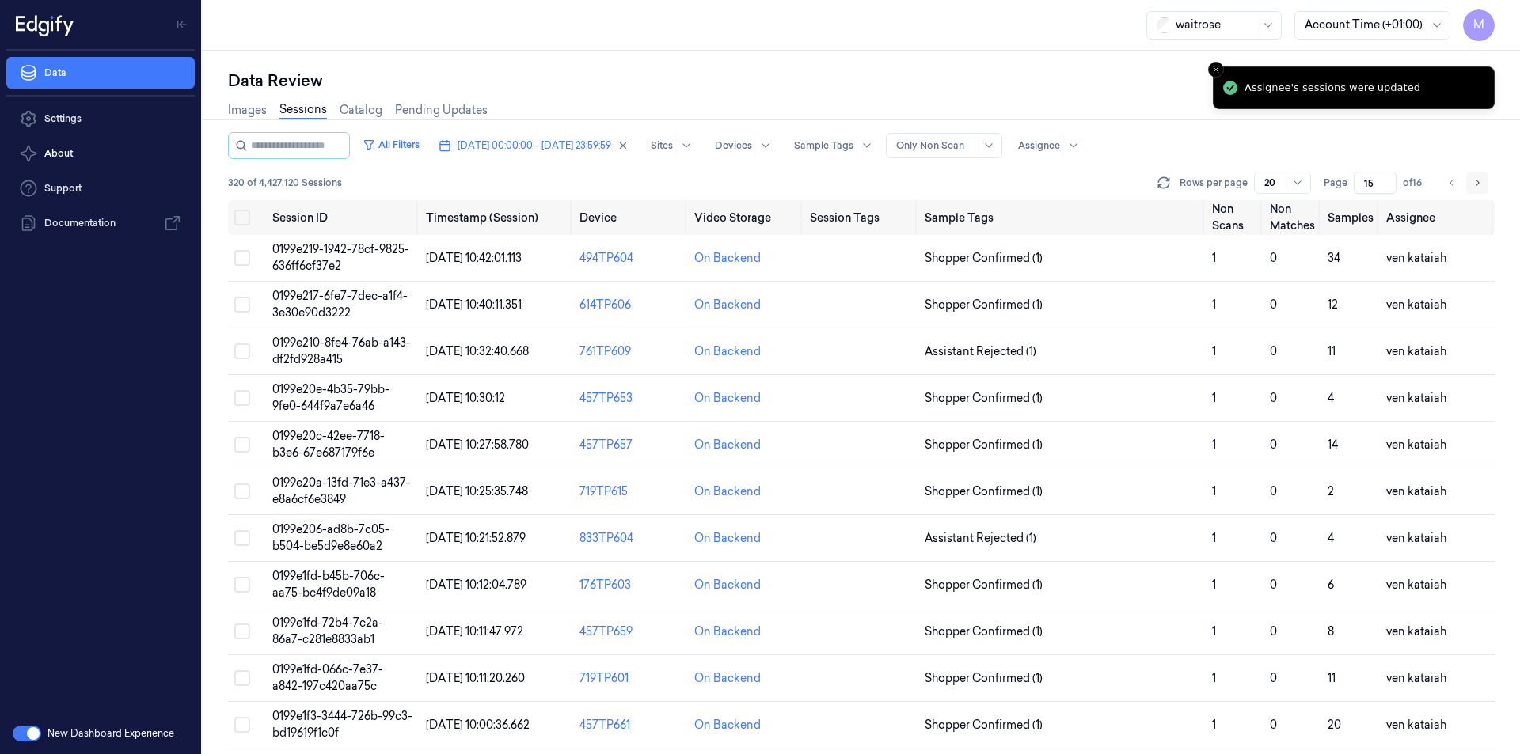
click at [1482, 184] on button "Go to next page" at bounding box center [1477, 183] width 22 height 22
type input "16"
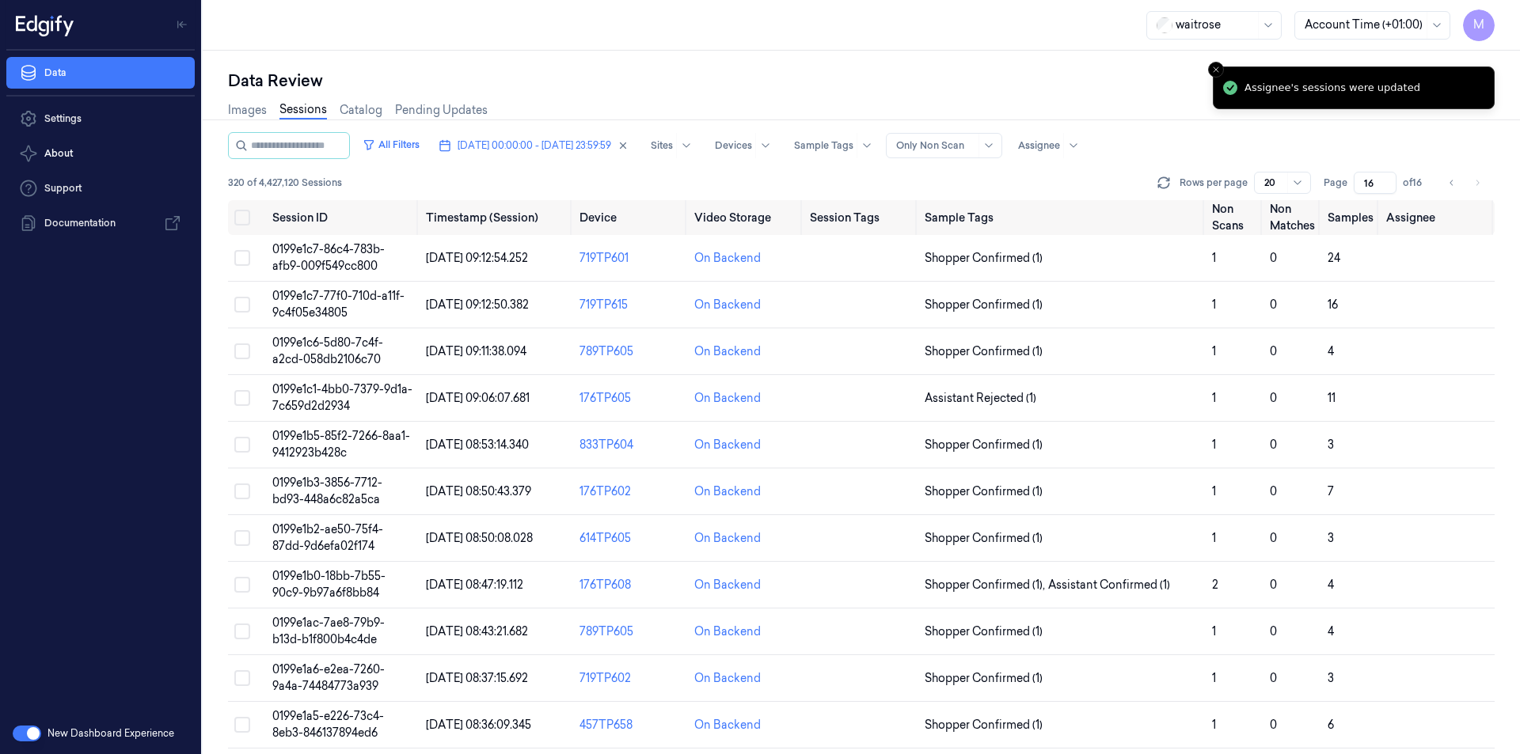
click at [875, 91] on div "Data Review" at bounding box center [861, 81] width 1266 height 22
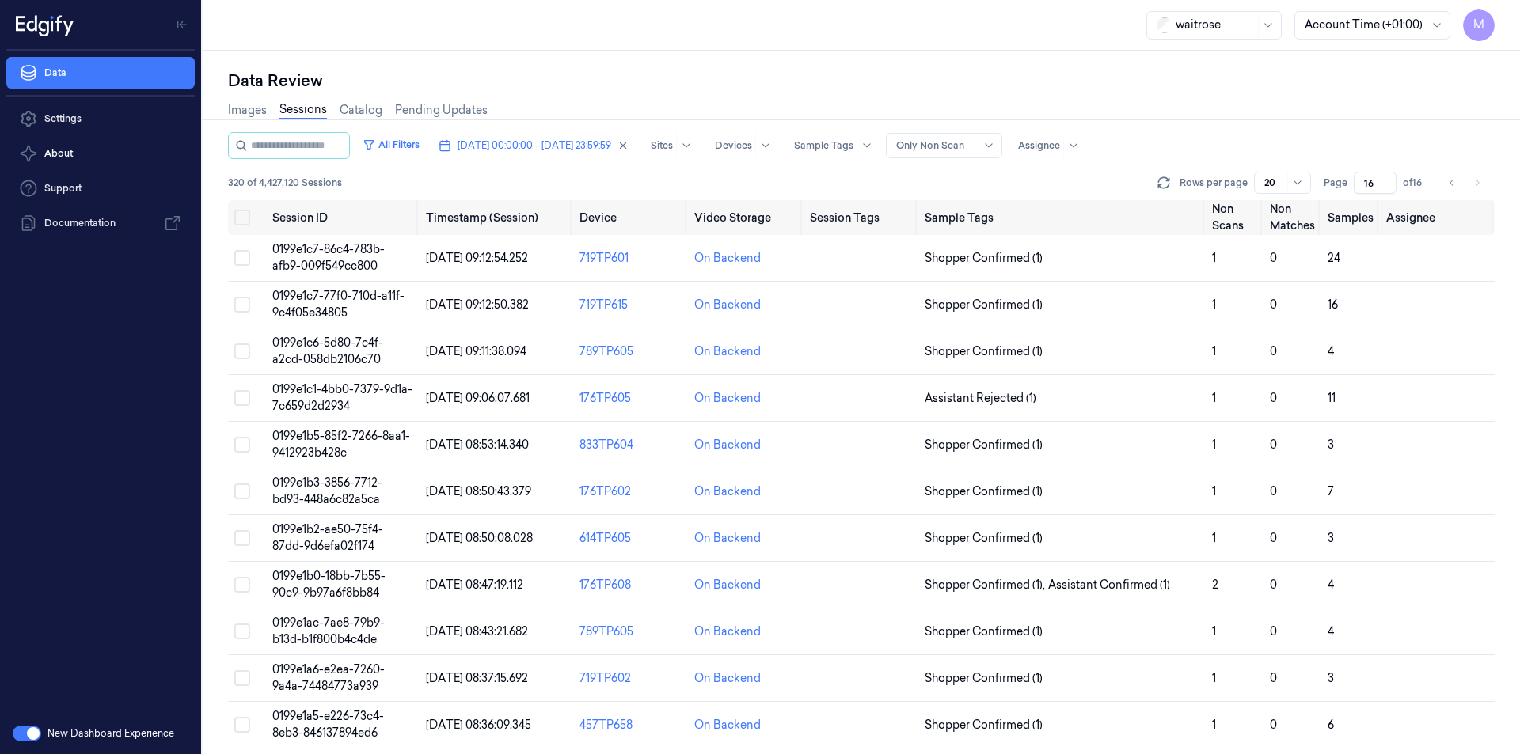
click at [1297, 119] on div "Images Sessions Catalog Pending Updates" at bounding box center [861, 112] width 1266 height 40
click at [1073, 74] on div "Data Review" at bounding box center [861, 81] width 1266 height 22
